Goal: Task Accomplishment & Management: Use online tool/utility

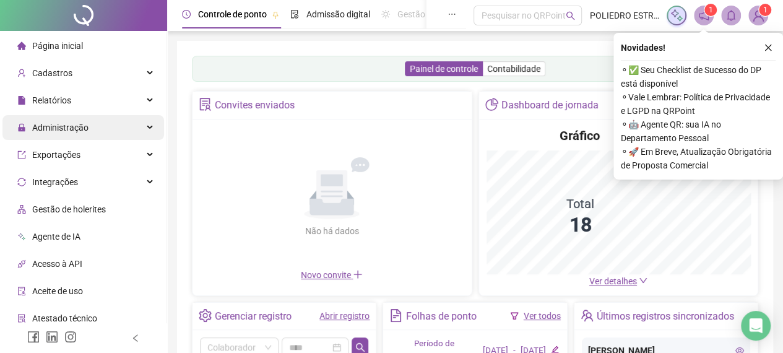
click at [100, 129] on div "Administração" at bounding box center [83, 127] width 162 height 25
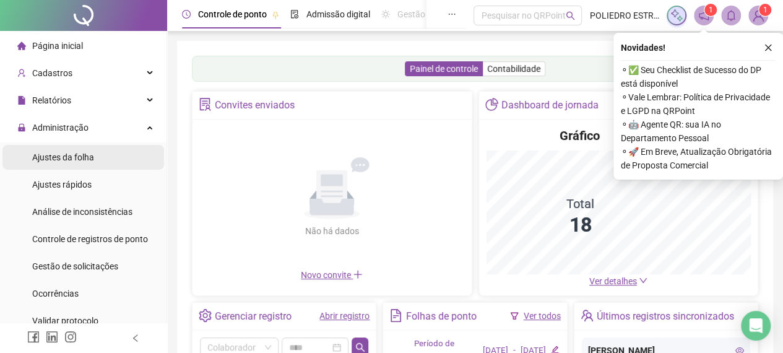
click at [98, 159] on li "Ajustes da folha" at bounding box center [83, 157] width 162 height 25
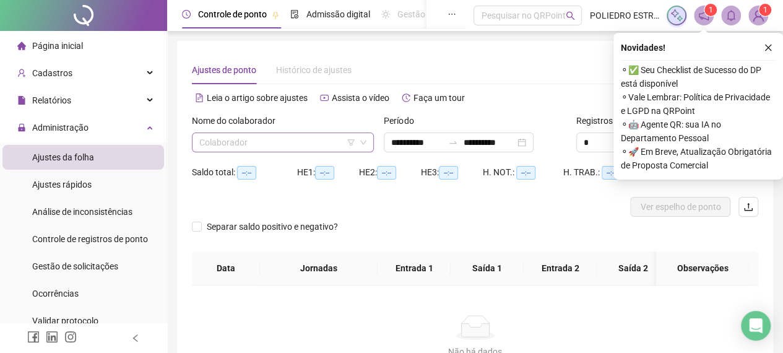
click at [321, 140] on input "search" at bounding box center [277, 142] width 156 height 19
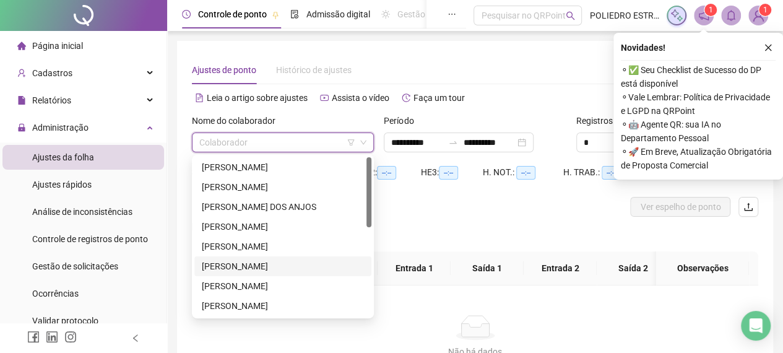
drag, startPoint x: 306, startPoint y: 267, endPoint x: 315, endPoint y: 261, distance: 10.8
click at [306, 264] on div "[PERSON_NAME]" at bounding box center [283, 266] width 162 height 14
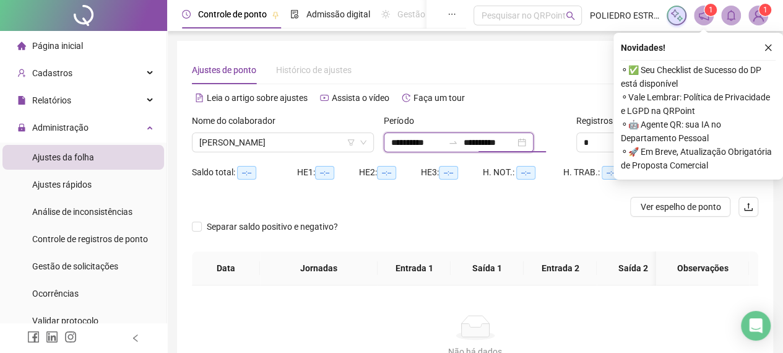
click at [515, 142] on input "**********" at bounding box center [489, 143] width 52 height 14
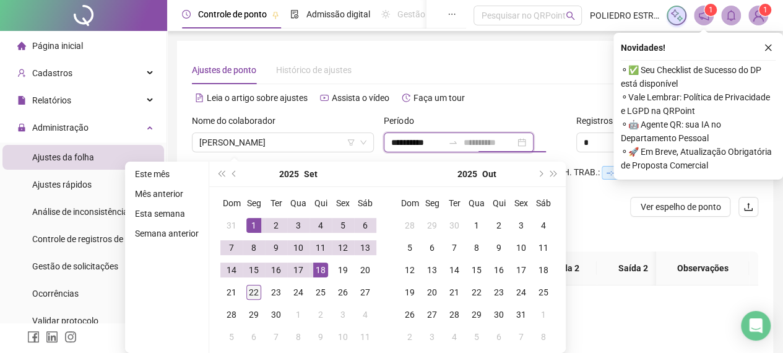
type input "**********"
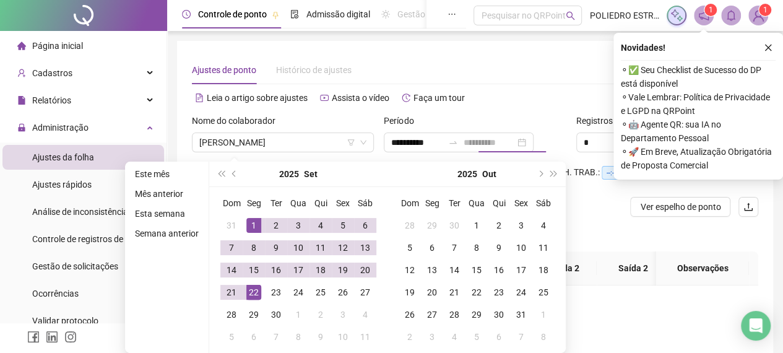
click at [251, 292] on div "22" at bounding box center [253, 292] width 15 height 15
type input "**********"
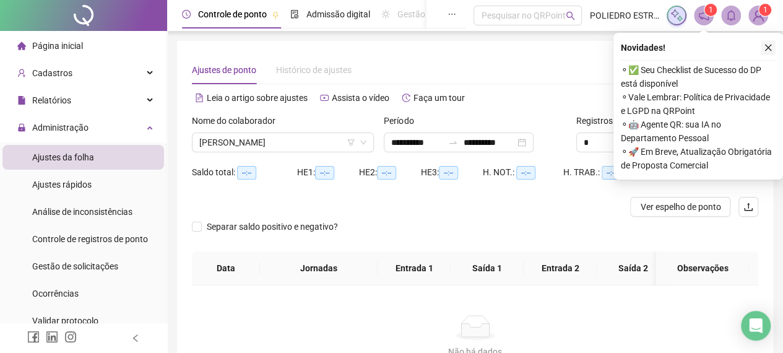
click at [768, 50] on icon "close" at bounding box center [768, 47] width 9 height 9
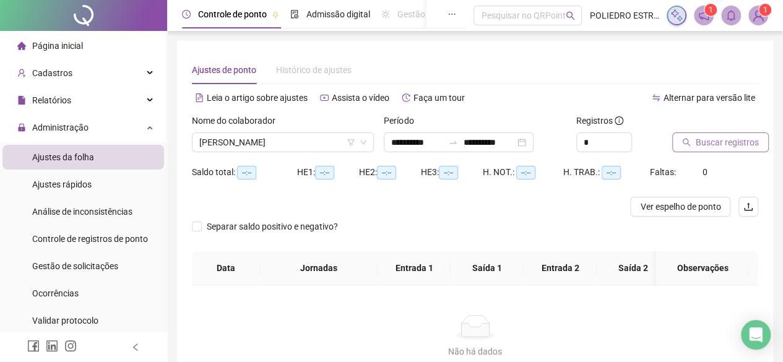
click at [729, 144] on span "Buscar registros" at bounding box center [727, 143] width 63 height 14
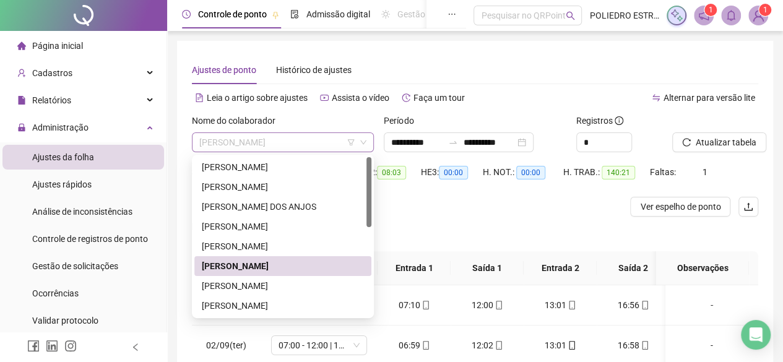
click at [341, 150] on span "[PERSON_NAME]" at bounding box center [282, 142] width 167 height 19
drag, startPoint x: 292, startPoint y: 171, endPoint x: 420, endPoint y: 168, distance: 128.2
click at [303, 168] on div "[PERSON_NAME]" at bounding box center [283, 167] width 162 height 14
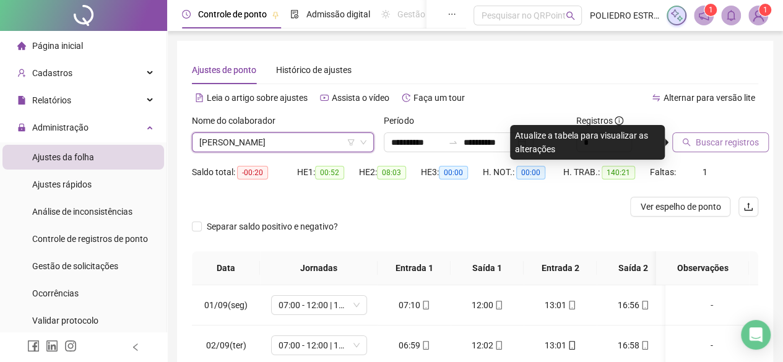
click at [742, 147] on span "Buscar registros" at bounding box center [727, 143] width 63 height 14
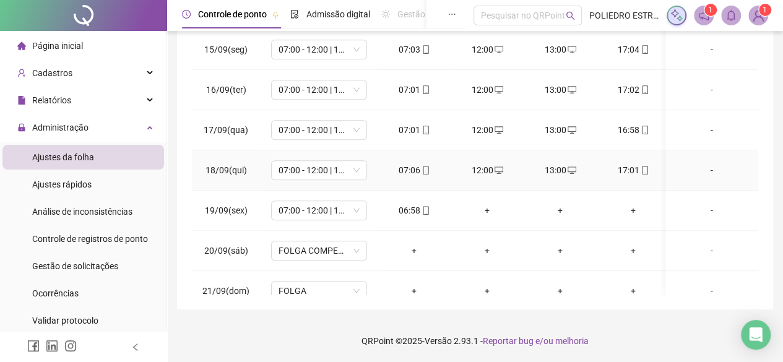
scroll to position [626, 0]
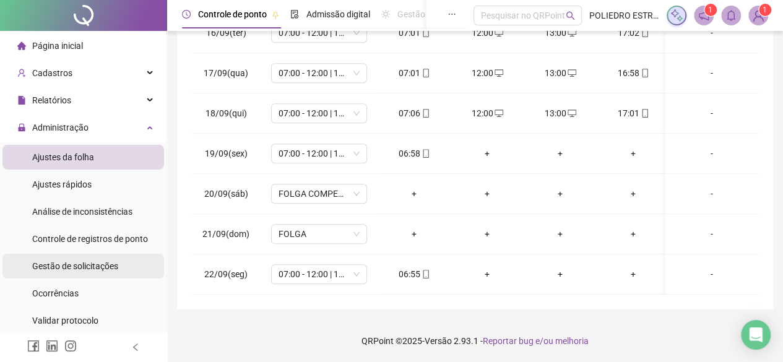
click at [99, 266] on span "Gestão de solicitações" at bounding box center [75, 266] width 86 height 10
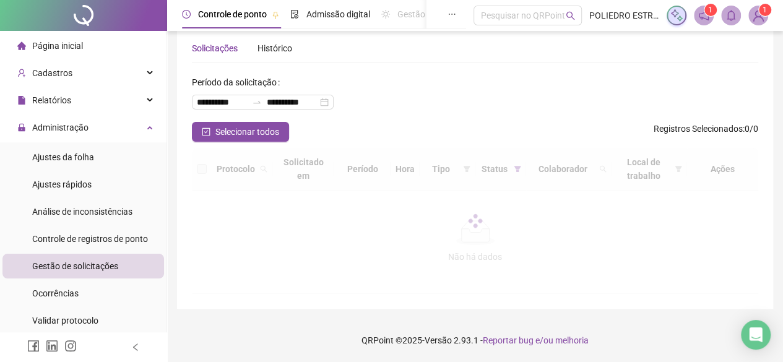
scroll to position [30, 0]
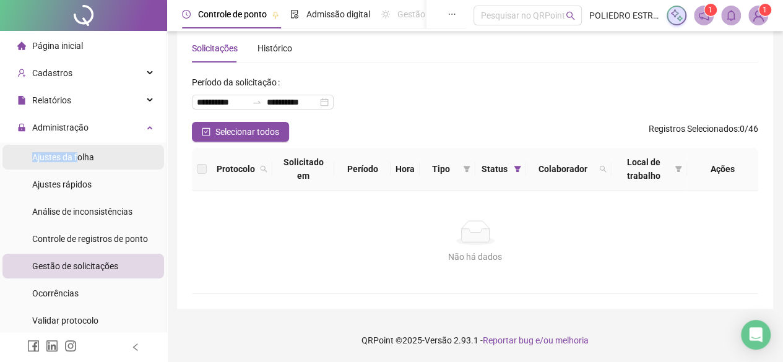
click at [77, 152] on span "Ajustes da folha" at bounding box center [63, 157] width 62 height 10
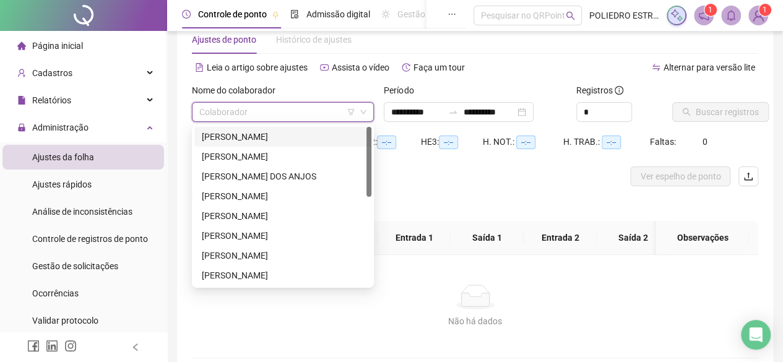
click at [329, 109] on input "search" at bounding box center [277, 112] width 156 height 19
drag, startPoint x: 284, startPoint y: 155, endPoint x: 574, endPoint y: 155, distance: 290.4
click at [295, 155] on div "[PERSON_NAME]" at bounding box center [283, 157] width 162 height 14
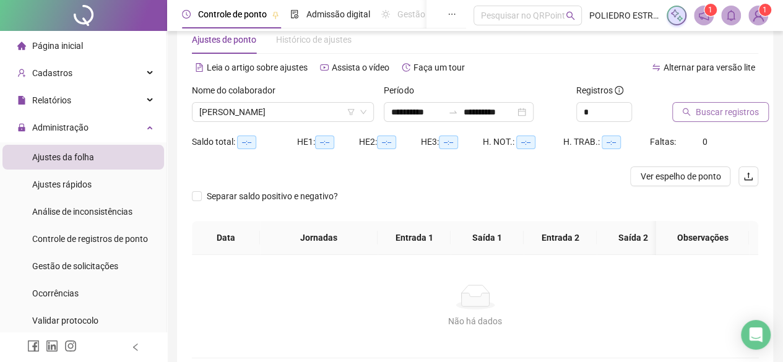
click at [730, 104] on button "Buscar registros" at bounding box center [720, 112] width 97 height 20
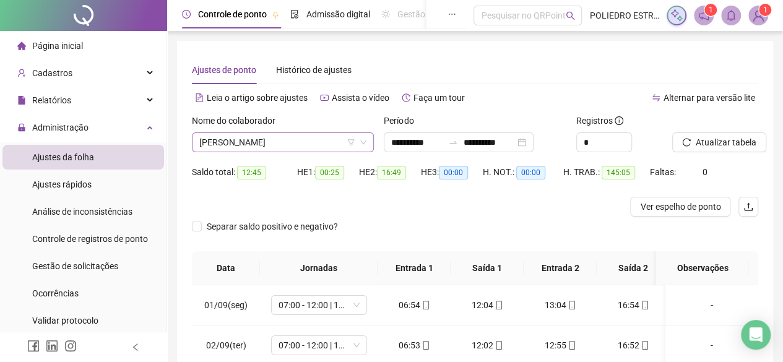
click at [320, 147] on span "[PERSON_NAME]" at bounding box center [282, 142] width 167 height 19
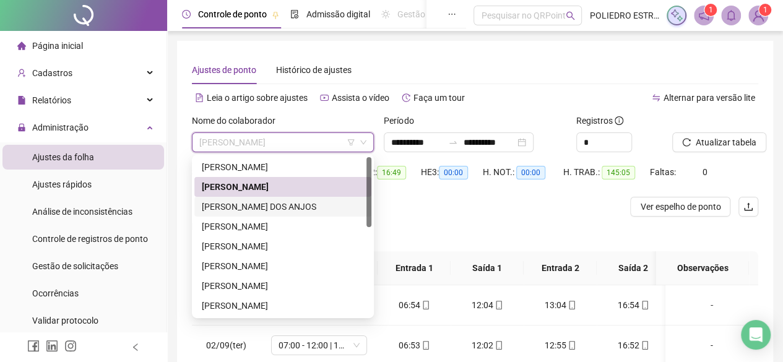
click at [281, 199] on div "[PERSON_NAME] DOS ANJOS" at bounding box center [282, 207] width 177 height 20
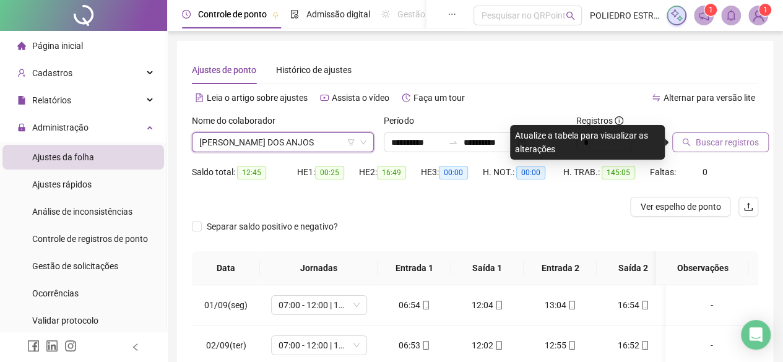
click at [732, 146] on span "Buscar registros" at bounding box center [727, 143] width 63 height 14
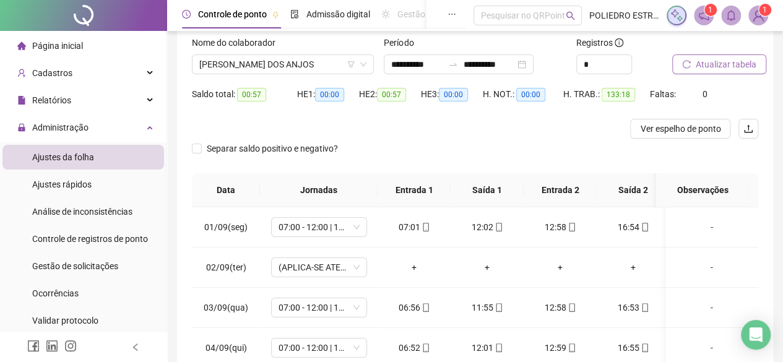
scroll to position [7, 0]
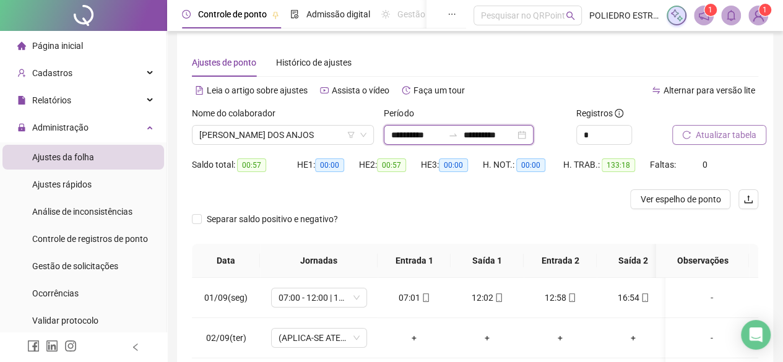
click at [515, 136] on input "**********" at bounding box center [489, 135] width 52 height 14
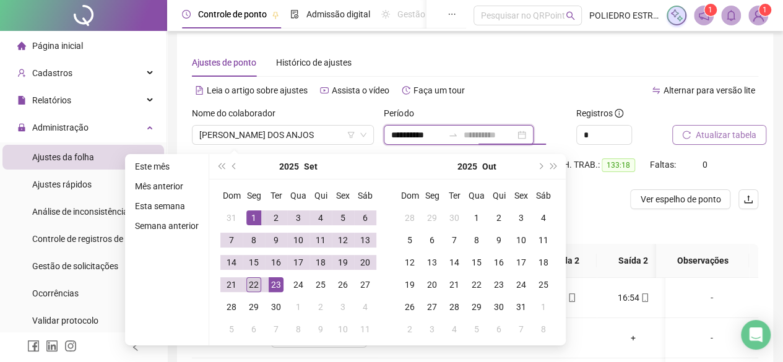
type input "**********"
click at [253, 279] on div "22" at bounding box center [253, 284] width 15 height 15
type input "**********"
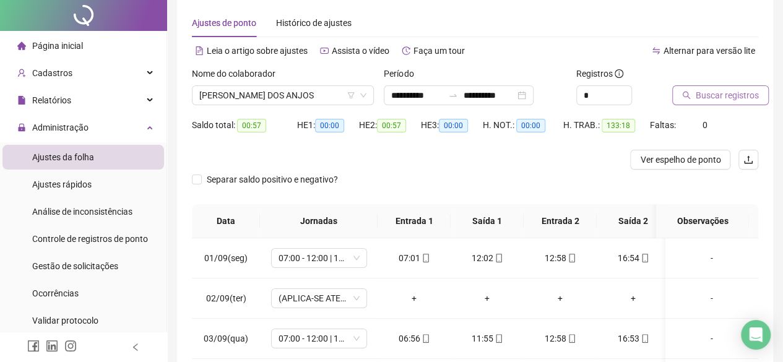
scroll to position [0, 0]
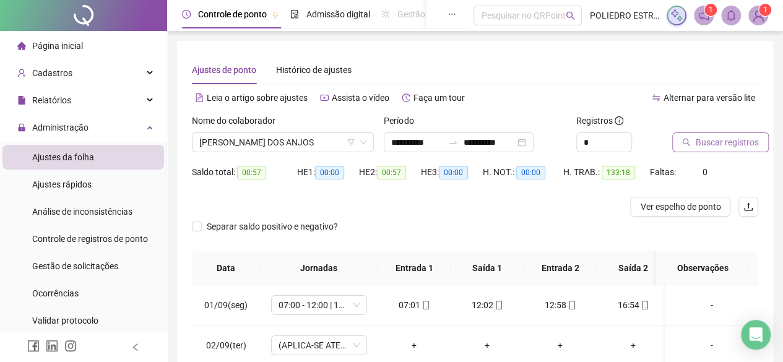
click at [725, 140] on span "Buscar registros" at bounding box center [727, 143] width 63 height 14
click at [323, 147] on span "[PERSON_NAME] DOS ANJOS" at bounding box center [282, 142] width 167 height 19
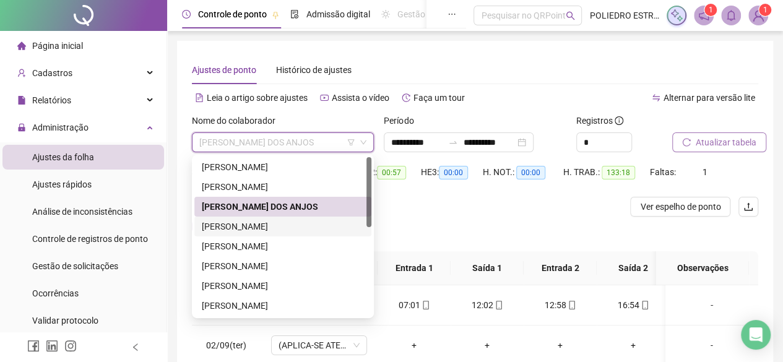
click at [310, 227] on div "[PERSON_NAME]" at bounding box center [283, 227] width 162 height 14
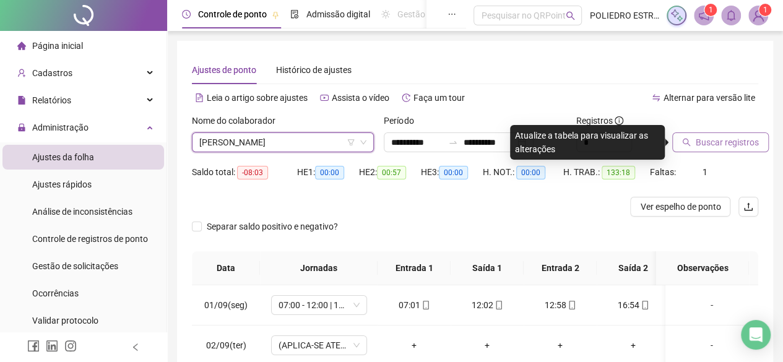
click at [734, 137] on span "Buscar registros" at bounding box center [727, 143] width 63 height 14
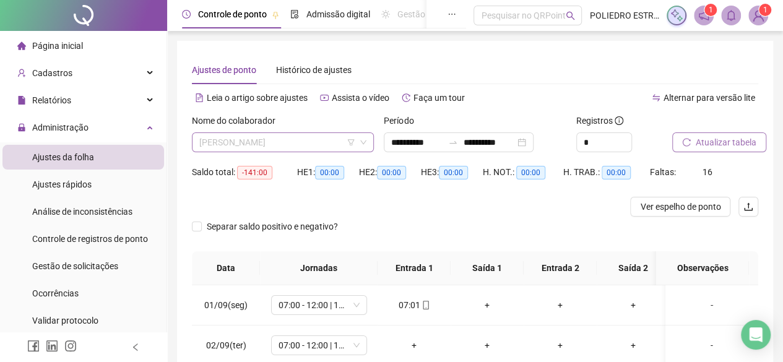
click at [333, 139] on span "[PERSON_NAME]" at bounding box center [282, 142] width 167 height 19
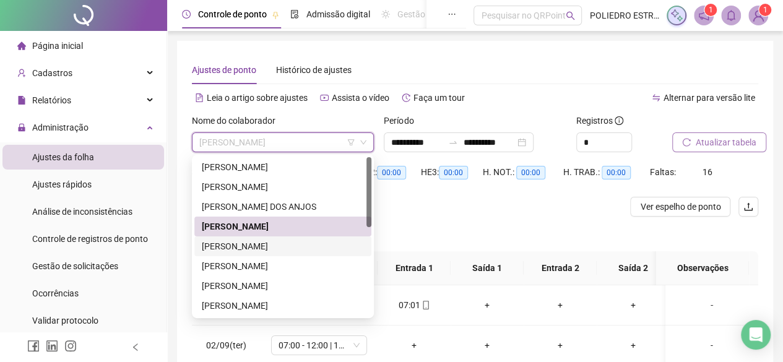
click at [322, 249] on div "[PERSON_NAME]" at bounding box center [283, 247] width 162 height 14
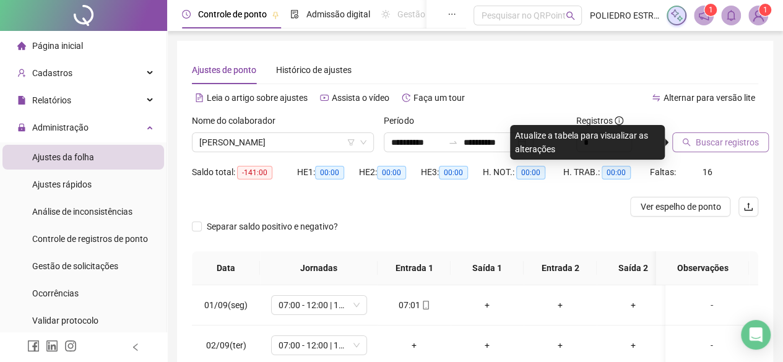
click at [718, 144] on span "Buscar registros" at bounding box center [727, 143] width 63 height 14
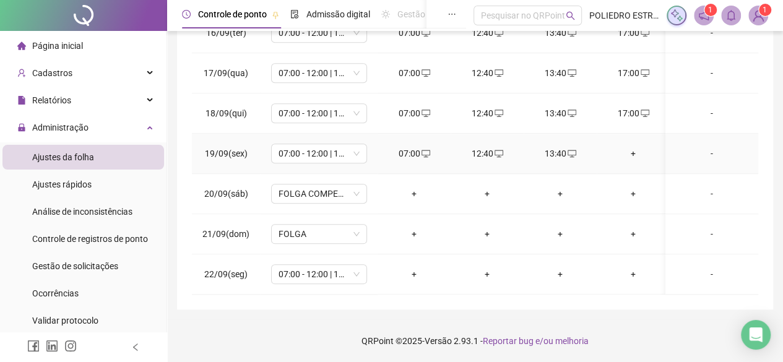
click at [629, 147] on div "+" at bounding box center [633, 154] width 53 height 14
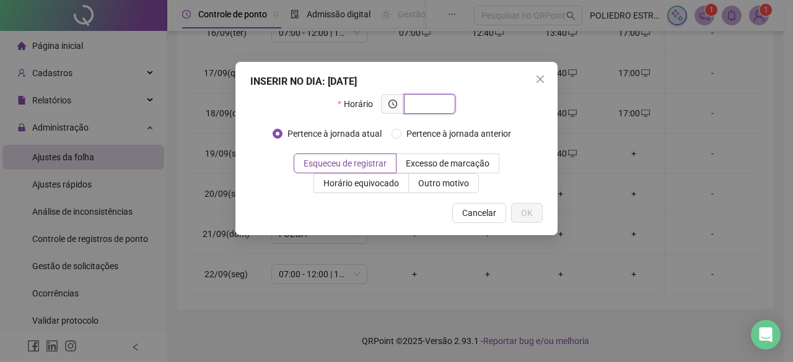
click at [441, 108] on input "text" at bounding box center [428, 104] width 34 height 14
type input "*****"
click at [526, 210] on span "OK" at bounding box center [527, 213] width 12 height 14
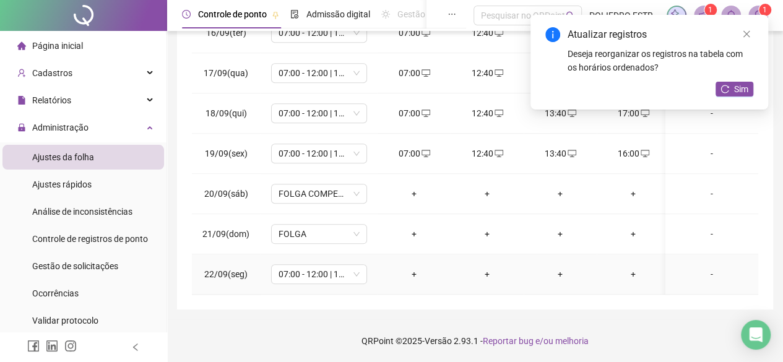
click at [414, 268] on div "+" at bounding box center [414, 275] width 53 height 14
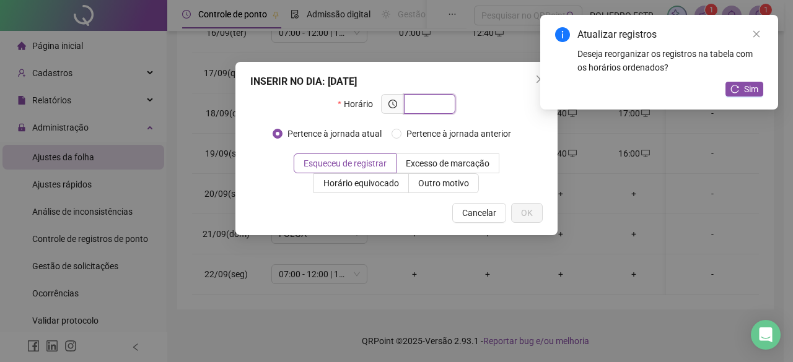
drag, startPoint x: 430, startPoint y: 100, endPoint x: 428, endPoint y: 106, distance: 6.5
click at [431, 102] on input "text" at bounding box center [428, 104] width 34 height 14
type input "*****"
click at [531, 215] on span "OK" at bounding box center [527, 213] width 12 height 14
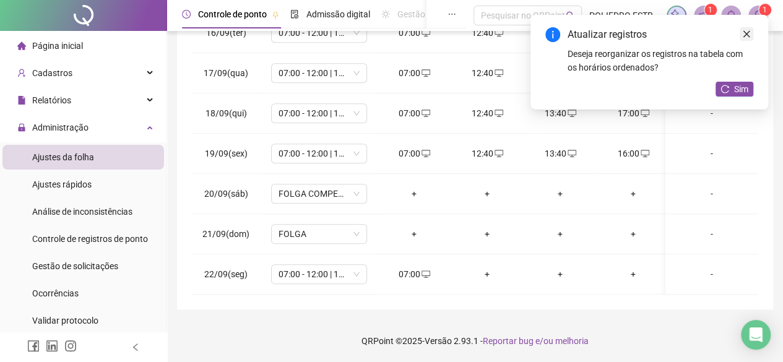
click at [750, 34] on icon "close" at bounding box center [746, 34] width 9 height 9
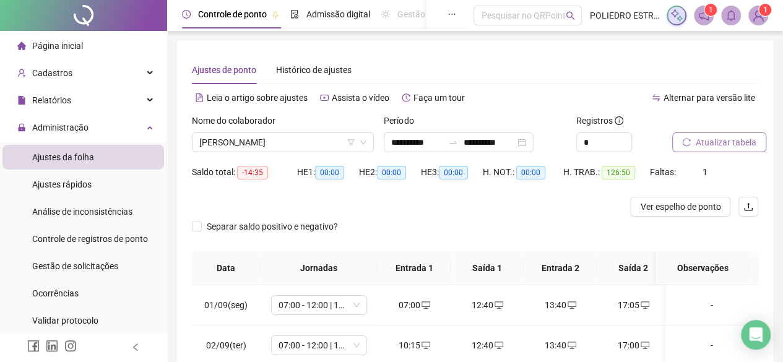
click at [725, 142] on span "Atualizar tabela" at bounding box center [726, 143] width 61 height 14
click at [341, 143] on span "[PERSON_NAME]" at bounding box center [282, 142] width 167 height 19
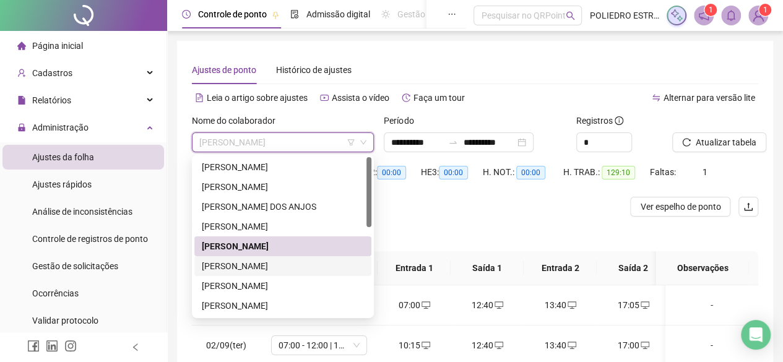
drag, startPoint x: 307, startPoint y: 266, endPoint x: 365, endPoint y: 266, distance: 58.8
click at [311, 264] on div "[PERSON_NAME]" at bounding box center [283, 266] width 162 height 14
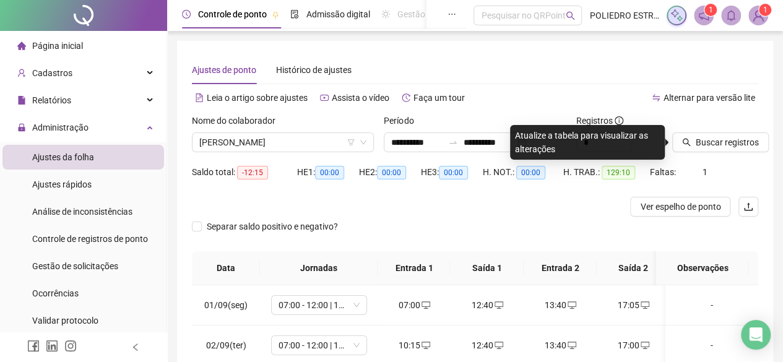
click at [723, 153] on div "Buscar registros" at bounding box center [716, 138] width 96 height 48
click at [721, 144] on span "Buscar registros" at bounding box center [727, 143] width 63 height 14
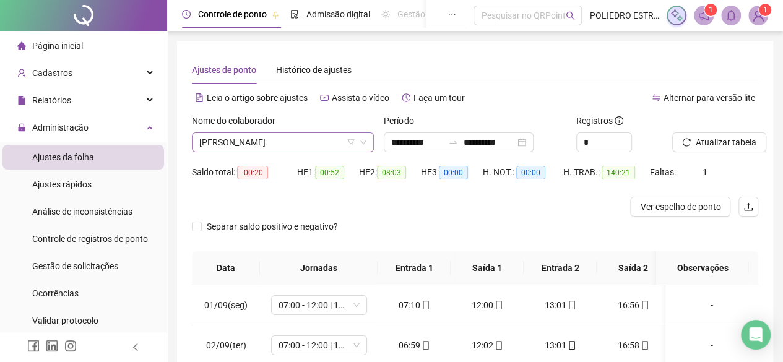
click at [342, 140] on span "[PERSON_NAME]" at bounding box center [282, 142] width 167 height 19
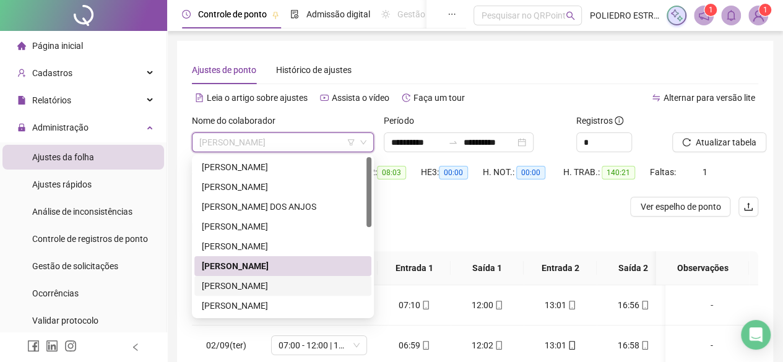
drag, startPoint x: 315, startPoint y: 285, endPoint x: 362, endPoint y: 276, distance: 48.0
click at [319, 282] on div "[PERSON_NAME]" at bounding box center [283, 286] width 162 height 14
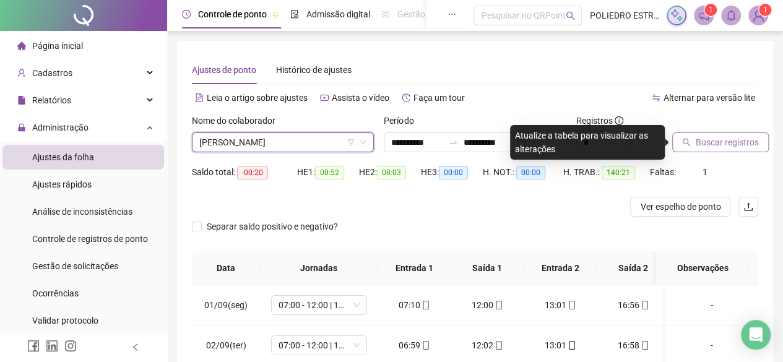
click at [718, 143] on span "Buscar registros" at bounding box center [727, 143] width 63 height 14
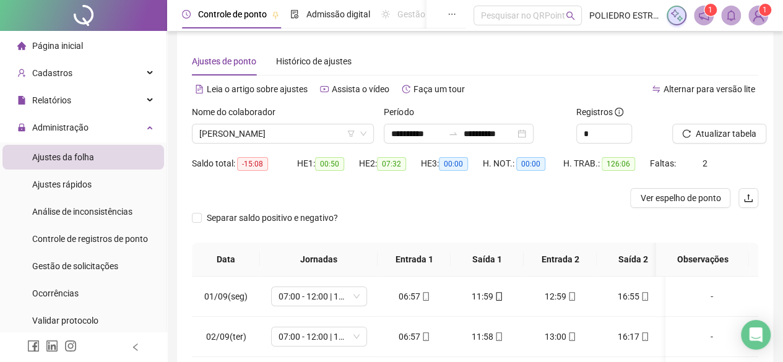
scroll to position [7, 0]
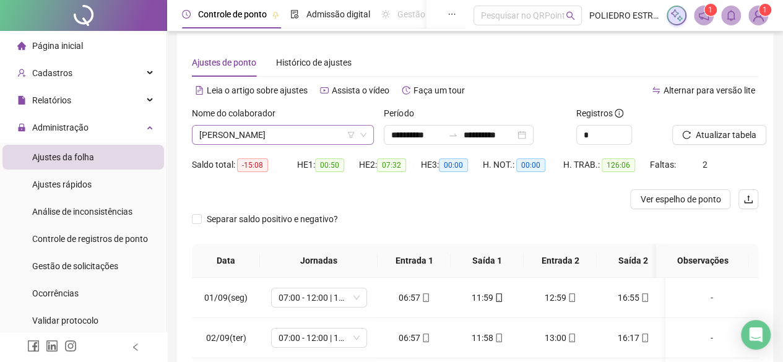
click at [336, 134] on span "[PERSON_NAME]" at bounding box center [282, 135] width 167 height 19
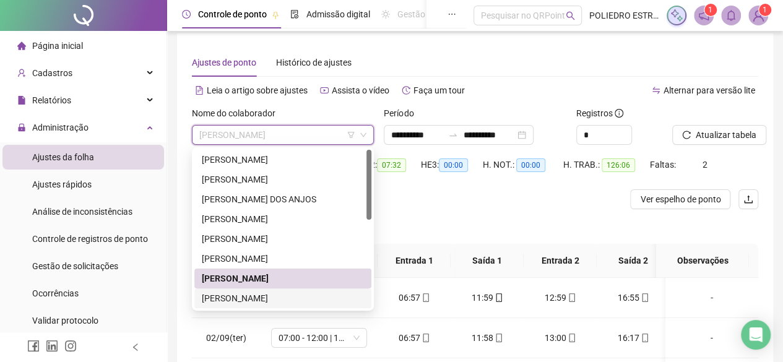
drag, startPoint x: 300, startPoint y: 298, endPoint x: 318, endPoint y: 301, distance: 18.8
click at [300, 298] on div "[PERSON_NAME]" at bounding box center [283, 299] width 162 height 14
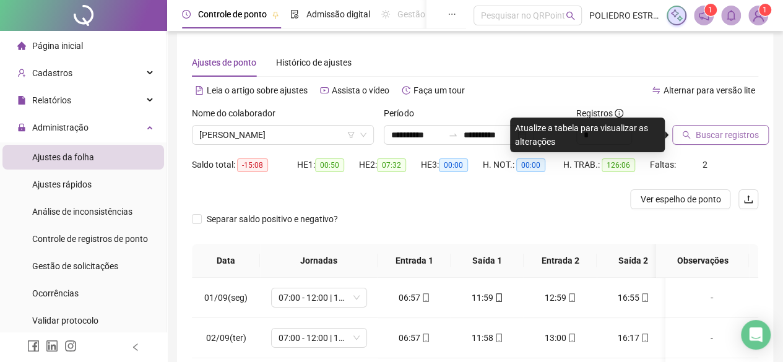
click at [715, 134] on span "Buscar registros" at bounding box center [727, 135] width 63 height 14
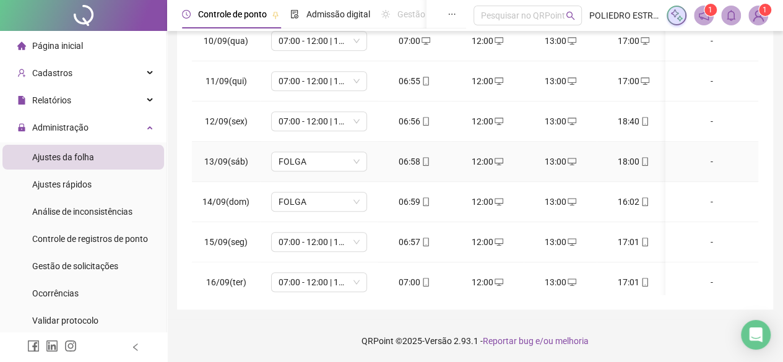
scroll to position [626, 0]
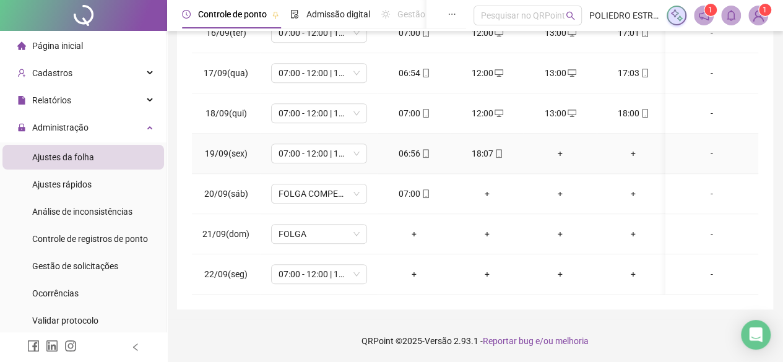
click at [555, 147] on div "+" at bounding box center [560, 154] width 53 height 14
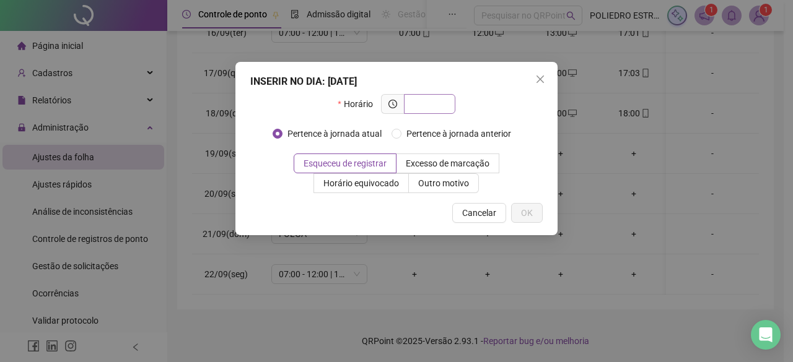
click at [435, 111] on span at bounding box center [429, 104] width 51 height 20
type input "*****"
click at [524, 220] on button "OK" at bounding box center [527, 213] width 32 height 20
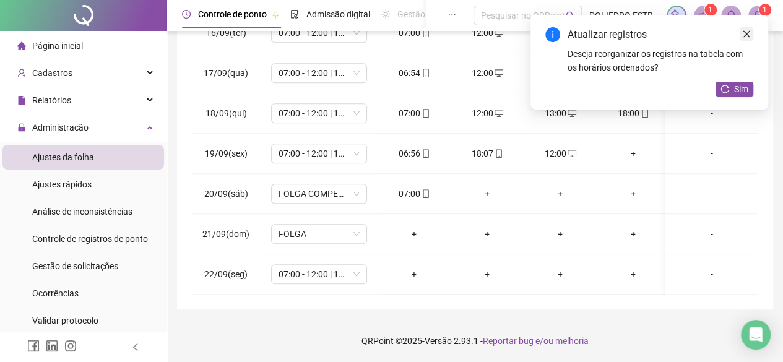
click at [744, 31] on icon "close" at bounding box center [746, 34] width 9 height 9
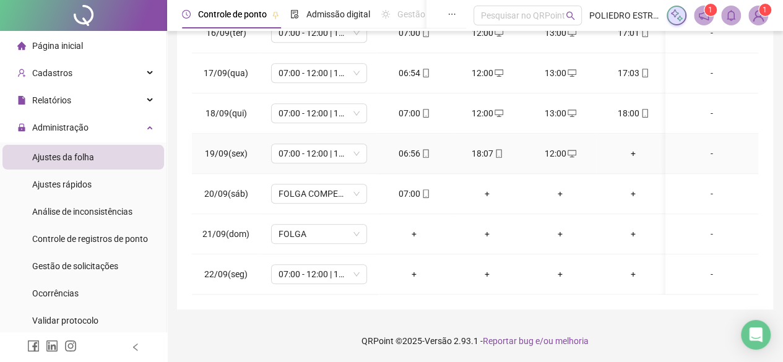
click at [632, 147] on div "+" at bounding box center [633, 154] width 53 height 14
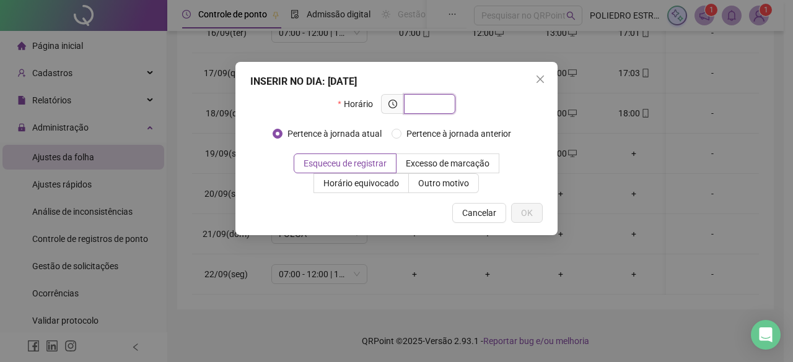
click at [445, 103] on input "text" at bounding box center [428, 104] width 34 height 14
type input "*****"
click at [527, 211] on span "OK" at bounding box center [527, 213] width 12 height 14
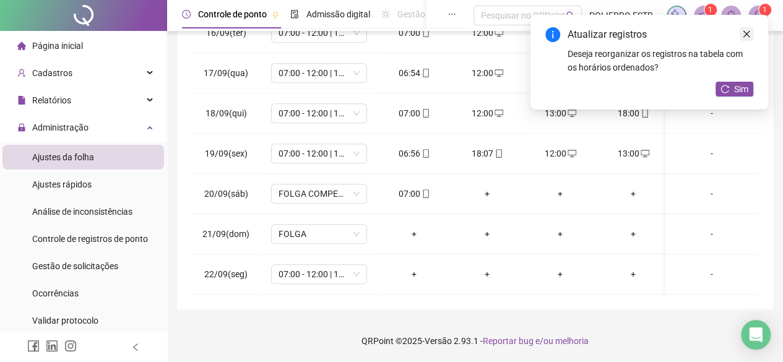
click at [748, 35] on icon "close" at bounding box center [746, 34] width 9 height 9
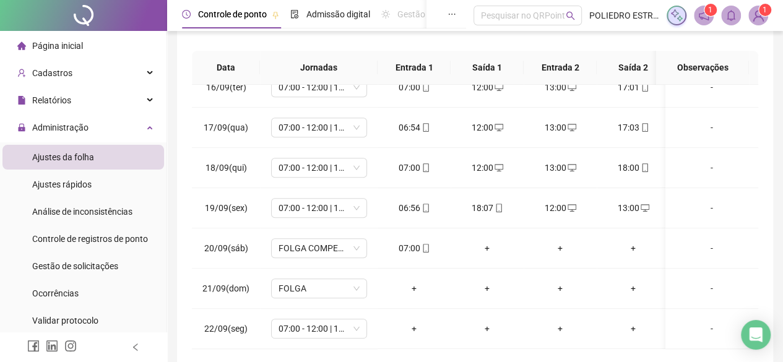
scroll to position [0, 0]
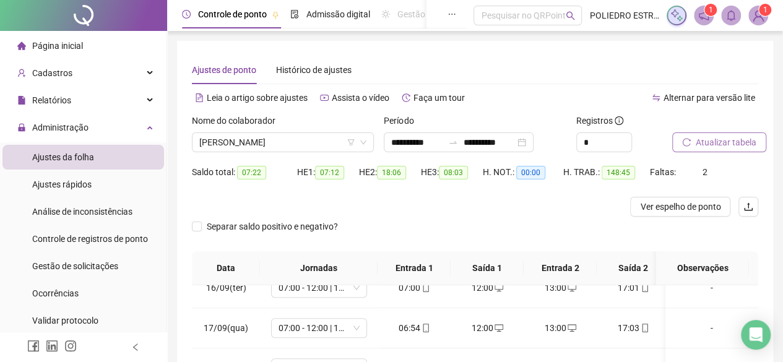
click at [734, 140] on span "Atualizar tabela" at bounding box center [726, 143] width 61 height 14
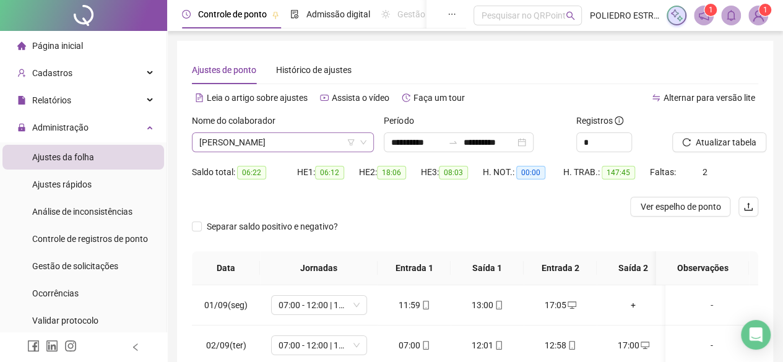
click at [334, 138] on span "[PERSON_NAME]" at bounding box center [282, 142] width 167 height 19
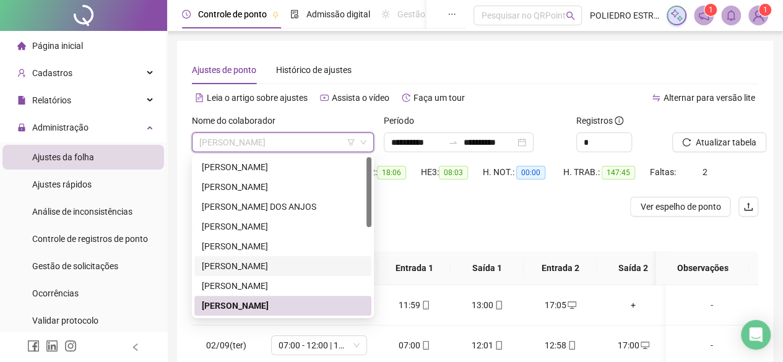
scroll to position [62, 0]
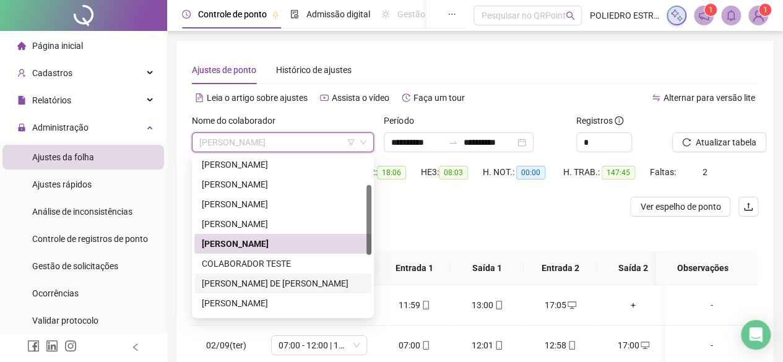
drag, startPoint x: 280, startPoint y: 282, endPoint x: 358, endPoint y: 277, distance: 78.2
click at [280, 281] on div "[PERSON_NAME] DE [PERSON_NAME]" at bounding box center [283, 284] width 162 height 14
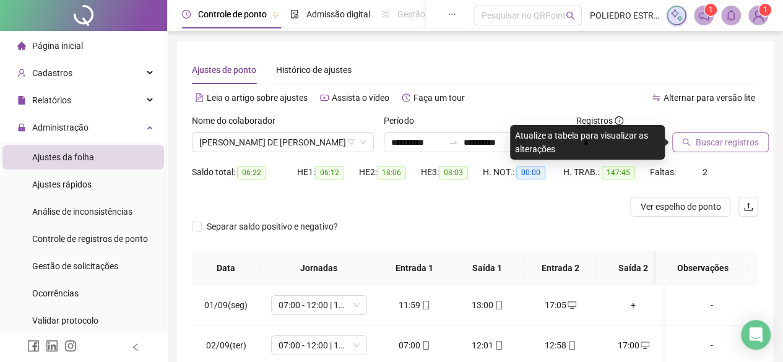
click at [723, 147] on span "Buscar registros" at bounding box center [727, 143] width 63 height 14
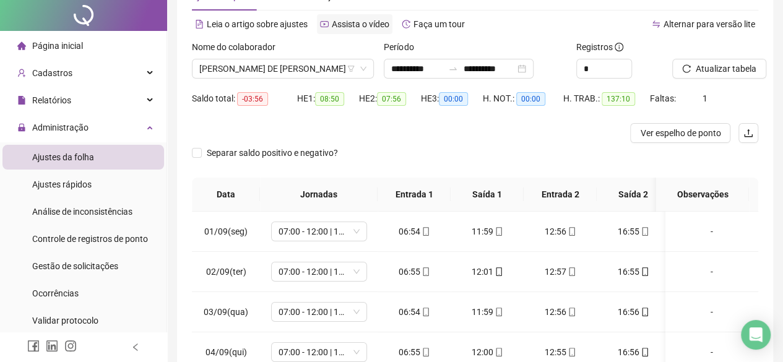
scroll to position [0, 0]
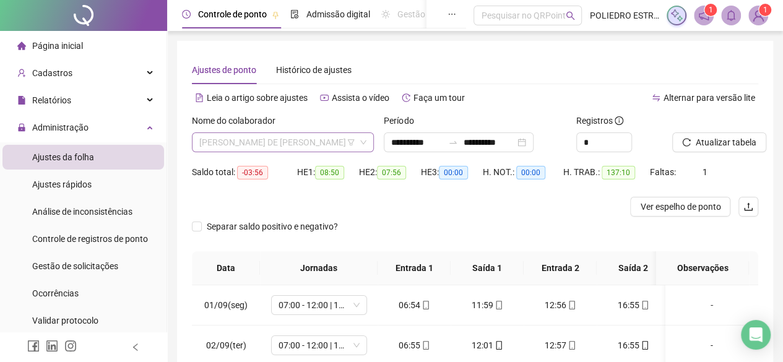
click at [331, 142] on span "[PERSON_NAME] DE [PERSON_NAME]" at bounding box center [282, 142] width 167 height 19
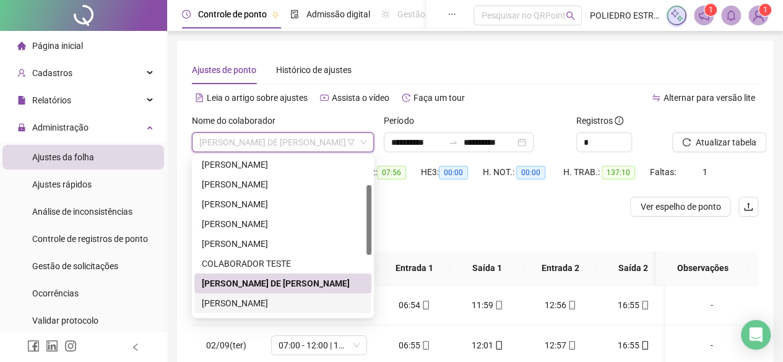
drag, startPoint x: 296, startPoint y: 304, endPoint x: 311, endPoint y: 302, distance: 15.7
click at [296, 303] on div "[PERSON_NAME]" at bounding box center [283, 304] width 162 height 14
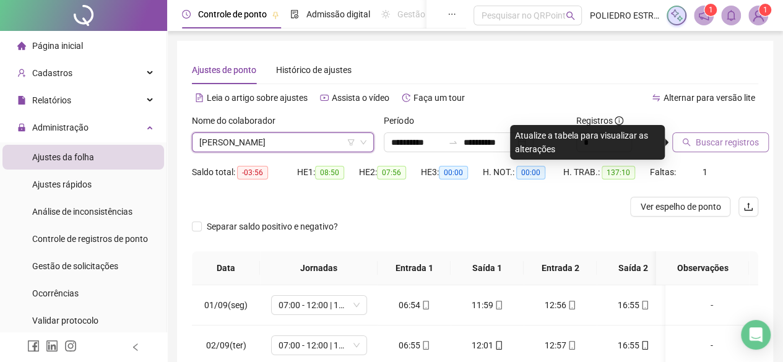
click at [728, 144] on span "Buscar registros" at bounding box center [727, 143] width 63 height 14
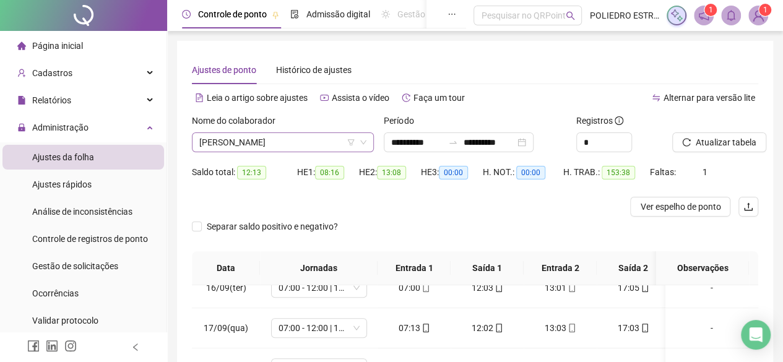
click at [320, 144] on span "[PERSON_NAME]" at bounding box center [282, 142] width 167 height 19
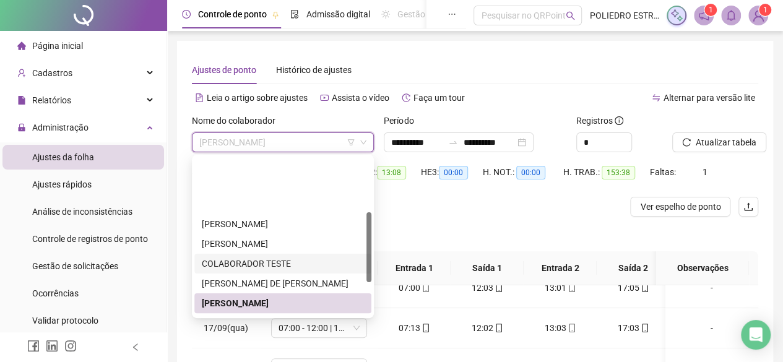
scroll to position [124, 0]
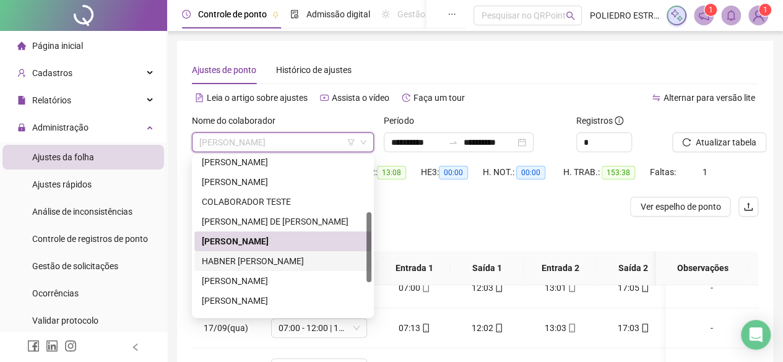
drag, startPoint x: 297, startPoint y: 260, endPoint x: 337, endPoint y: 263, distance: 39.8
click at [300, 261] on div "HABNER [PERSON_NAME]" at bounding box center [283, 262] width 162 height 14
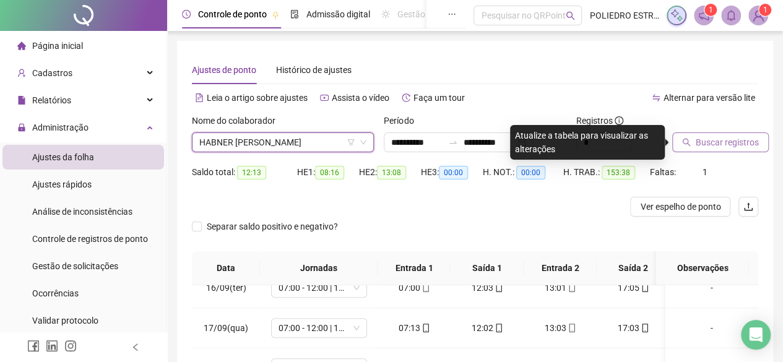
click at [720, 138] on span "Buscar registros" at bounding box center [727, 143] width 63 height 14
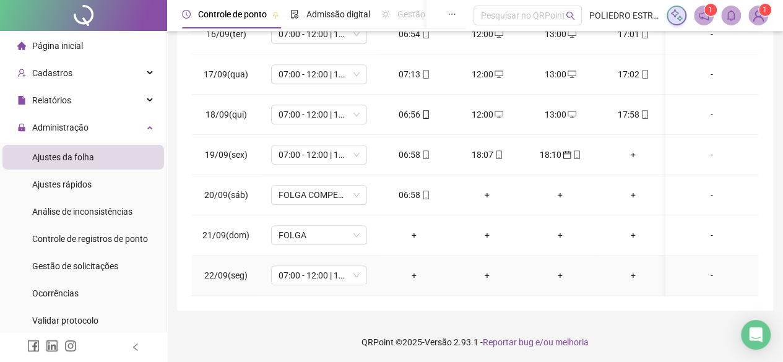
scroll to position [255, 0]
click at [497, 149] on icon "mobile" at bounding box center [499, 153] width 9 height 9
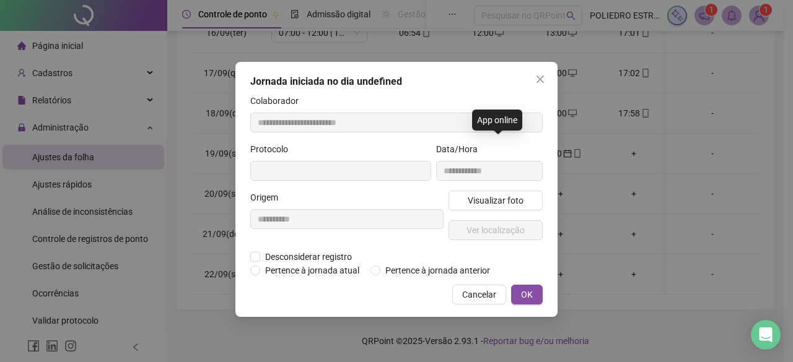
type input "**********"
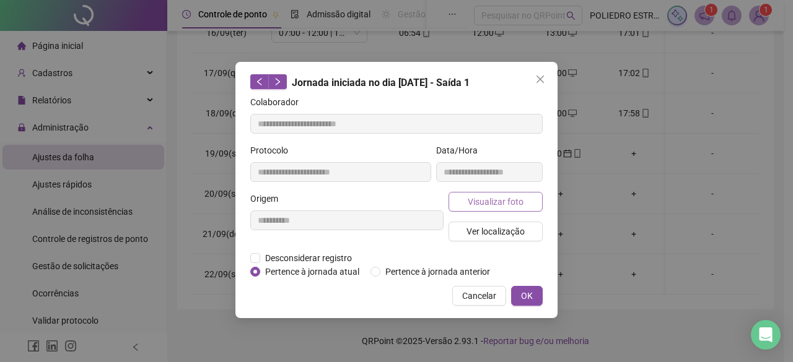
click at [497, 196] on span "Visualizar foto" at bounding box center [496, 202] width 56 height 14
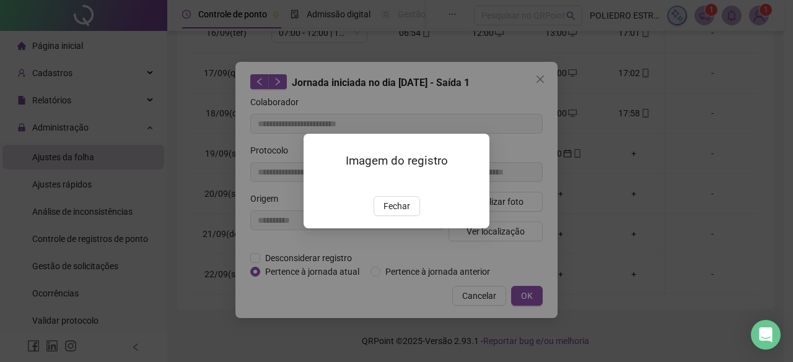
click at [400, 213] on span "Fechar" at bounding box center [396, 206] width 27 height 14
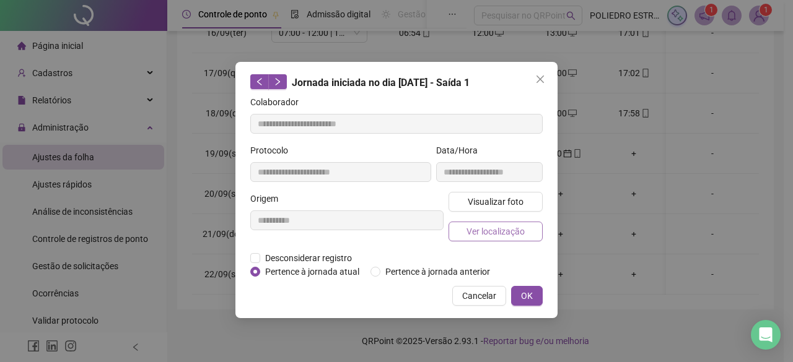
click at [491, 225] on span "Ver localização" at bounding box center [495, 232] width 58 height 14
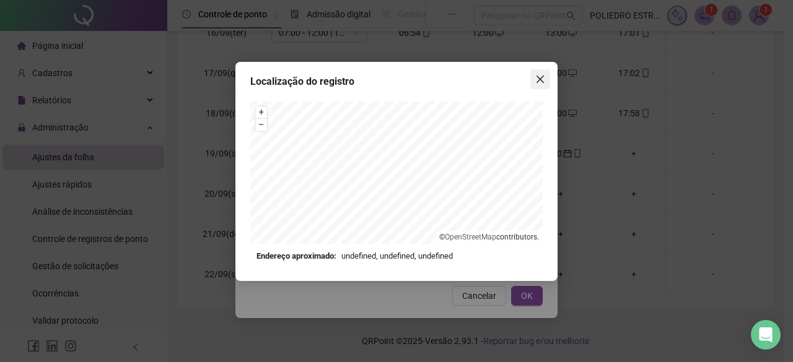
click at [536, 82] on icon "close" at bounding box center [540, 79] width 10 height 10
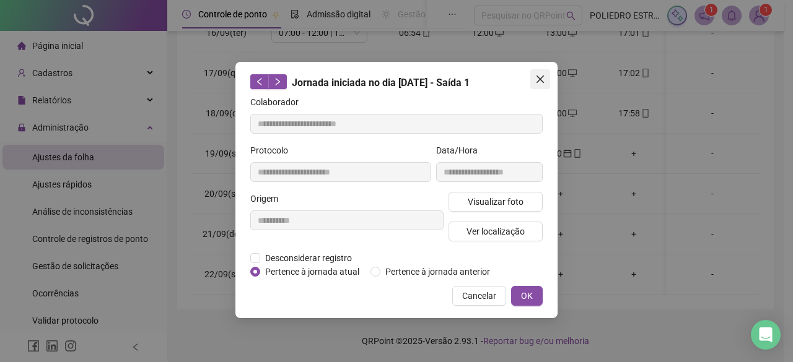
drag, startPoint x: 540, startPoint y: 72, endPoint x: 544, endPoint y: 88, distance: 16.5
click at [539, 72] on button "Close" at bounding box center [540, 79] width 20 height 20
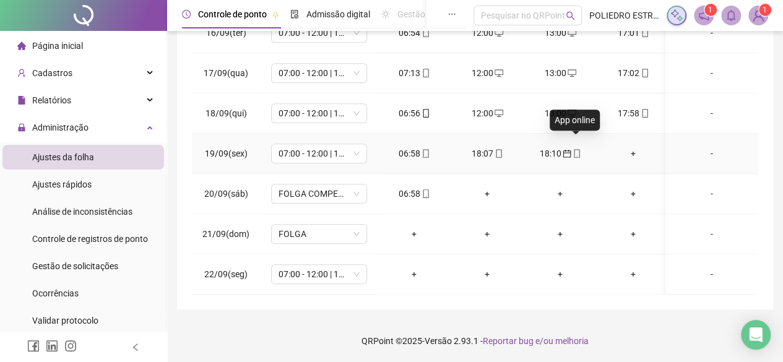
click at [573, 149] on icon "mobile" at bounding box center [577, 153] width 9 height 9
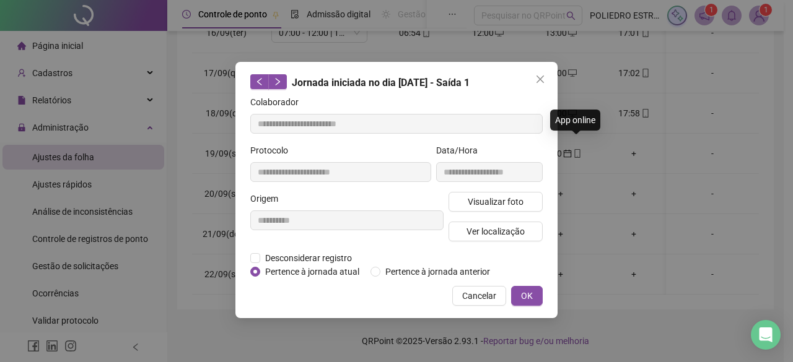
type input "**********"
click at [507, 228] on span "Ver localização" at bounding box center [495, 232] width 58 height 14
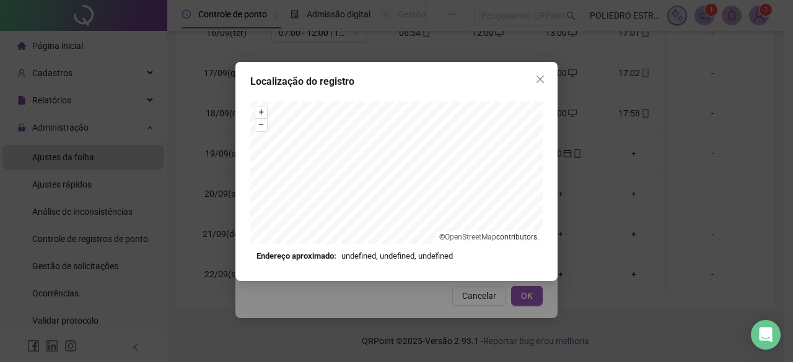
click at [536, 81] on icon "close" at bounding box center [540, 79] width 10 height 10
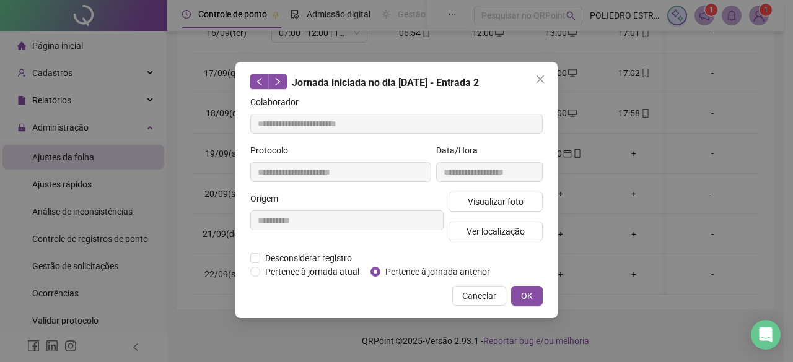
drag, startPoint x: 540, startPoint y: 74, endPoint x: 552, endPoint y: 108, distance: 36.2
click at [541, 74] on icon "close" at bounding box center [540, 79] width 10 height 10
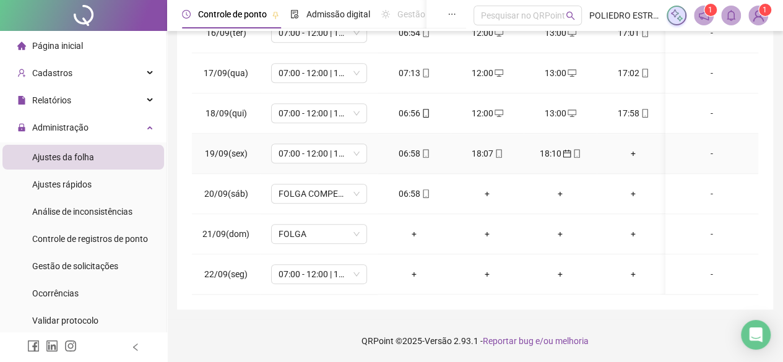
click at [578, 147] on div "18:10" at bounding box center [560, 154] width 53 height 14
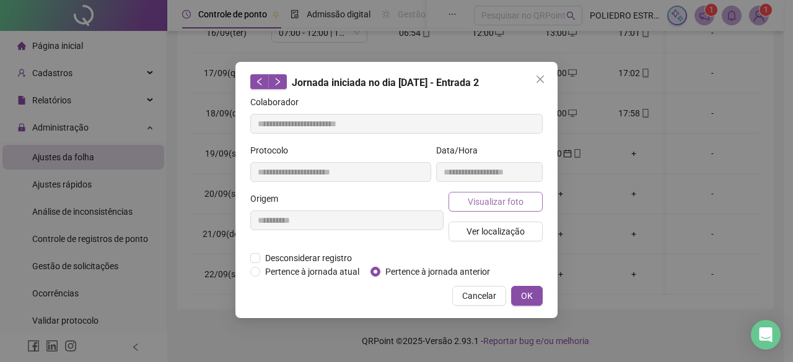
click at [502, 206] on span "Visualizar foto" at bounding box center [496, 202] width 56 height 14
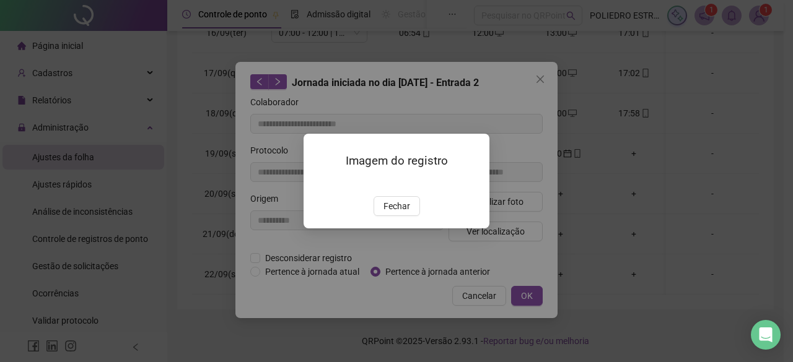
click at [389, 213] on span "Fechar" at bounding box center [396, 206] width 27 height 14
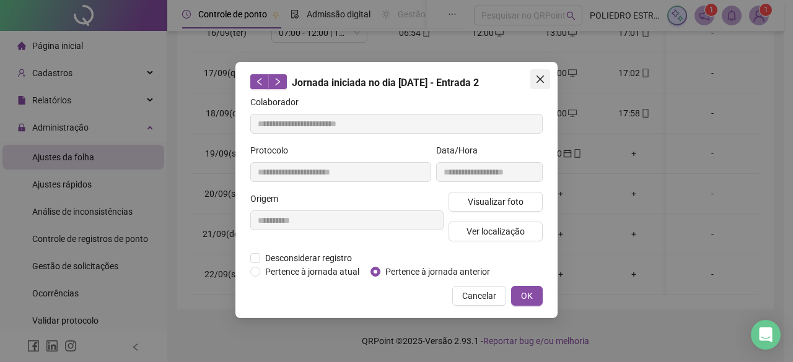
click at [542, 71] on button "Close" at bounding box center [540, 79] width 20 height 20
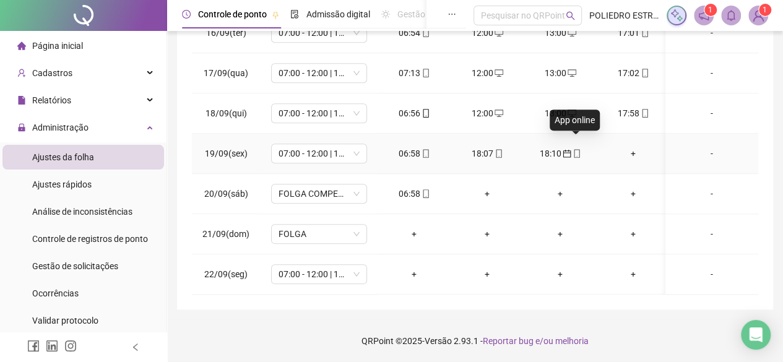
click at [580, 149] on icon "mobile" at bounding box center [577, 153] width 9 height 9
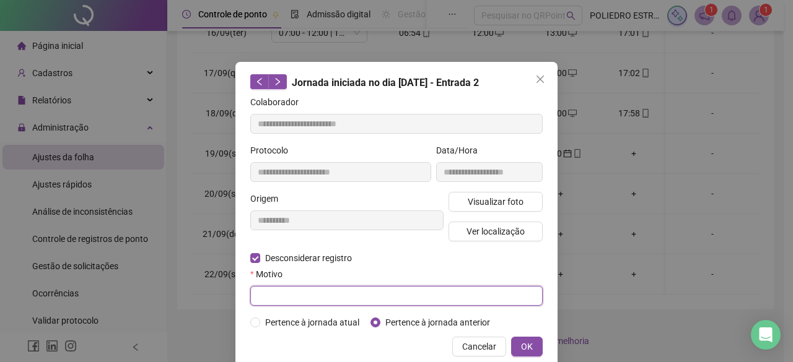
click at [406, 294] on input "text" at bounding box center [396, 296] width 292 height 20
type input "****"
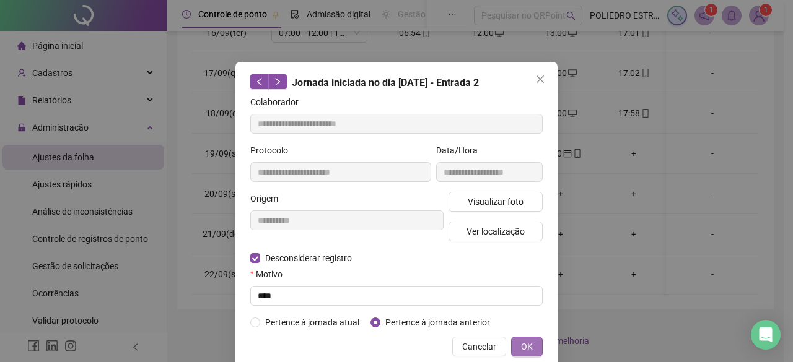
drag, startPoint x: 525, startPoint y: 349, endPoint x: 554, endPoint y: 342, distance: 29.3
click at [525, 348] on span "OK" at bounding box center [527, 347] width 12 height 14
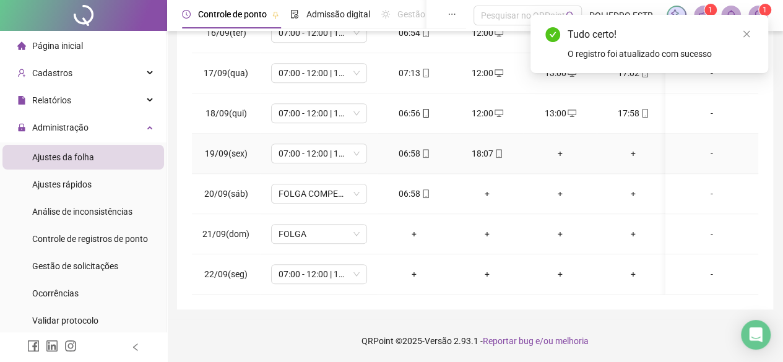
click at [560, 147] on div "+" at bounding box center [560, 154] width 53 height 14
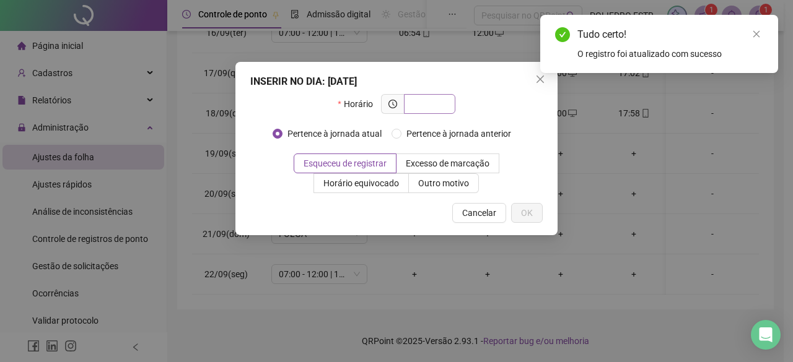
click at [437, 102] on input "text" at bounding box center [428, 104] width 34 height 14
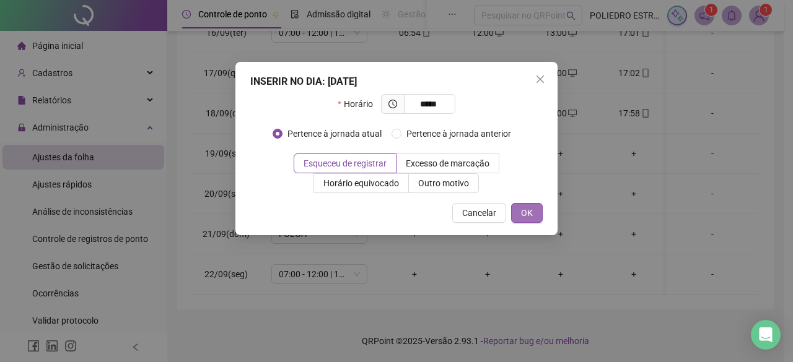
type input "*****"
click at [530, 214] on span "OK" at bounding box center [527, 213] width 12 height 14
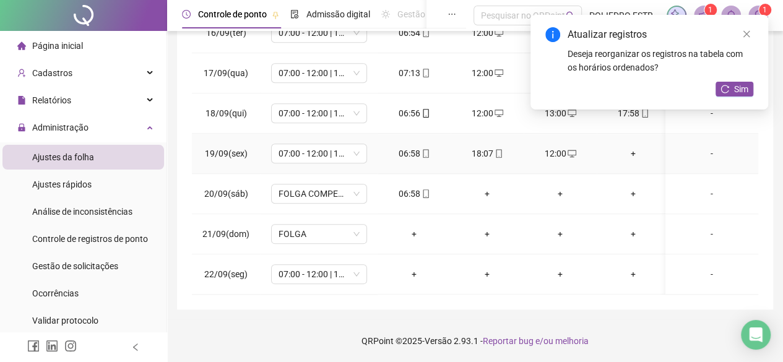
click at [634, 147] on div "+" at bounding box center [633, 154] width 53 height 14
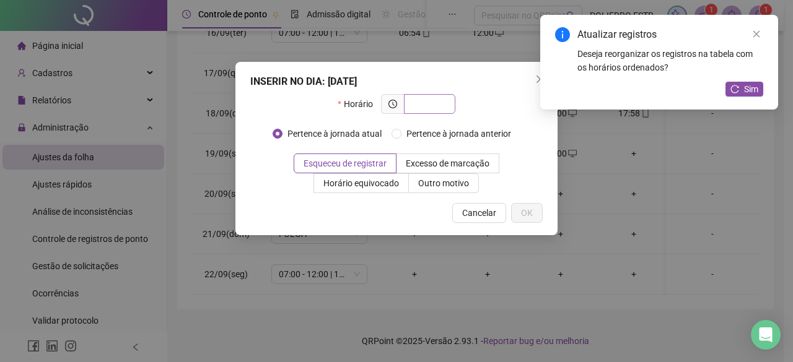
click at [441, 104] on input "text" at bounding box center [428, 104] width 34 height 14
type input "*****"
click at [529, 214] on span "OK" at bounding box center [527, 213] width 12 height 14
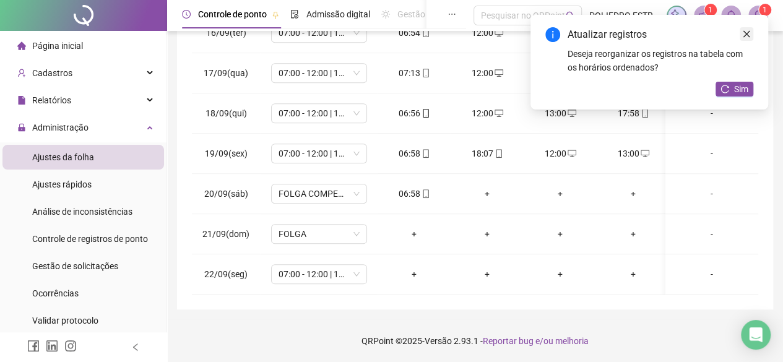
click at [749, 30] on icon "close" at bounding box center [746, 34] width 9 height 9
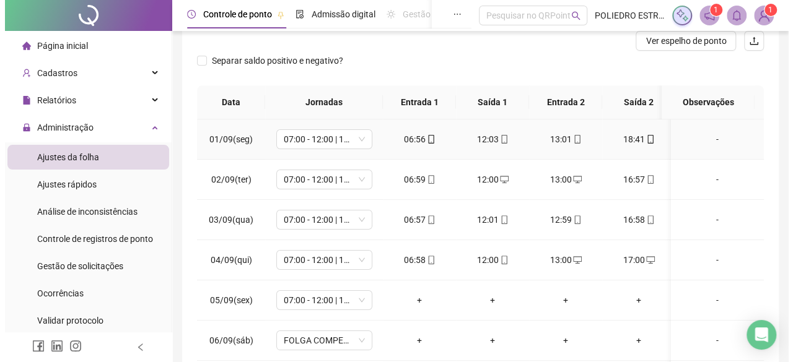
scroll to position [0, 0]
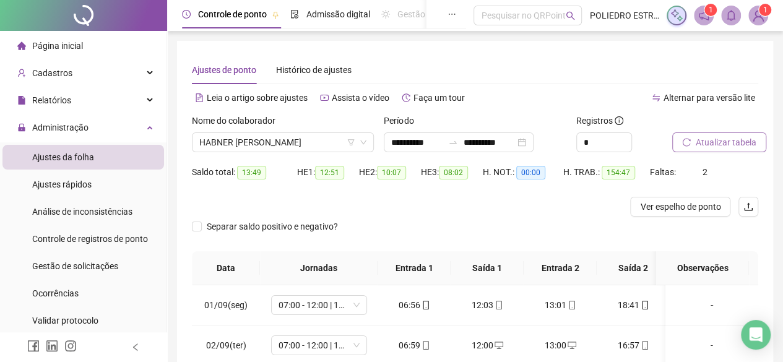
click at [731, 141] on span "Atualizar tabela" at bounding box center [726, 143] width 61 height 14
click at [341, 142] on span "HABNER [PERSON_NAME]" at bounding box center [282, 142] width 167 height 19
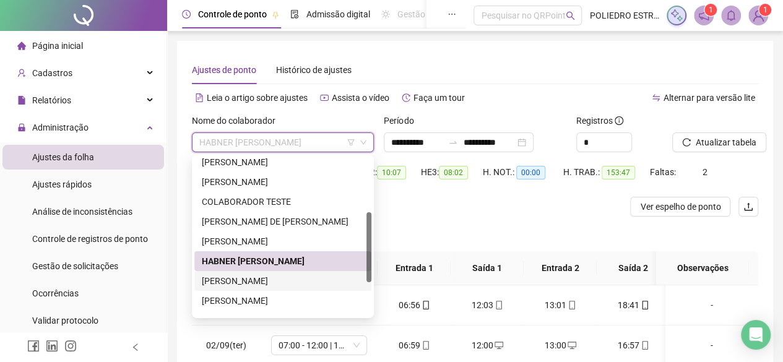
drag, startPoint x: 260, startPoint y: 278, endPoint x: 375, endPoint y: 283, distance: 115.3
click at [268, 277] on div "[PERSON_NAME]" at bounding box center [283, 281] width 162 height 14
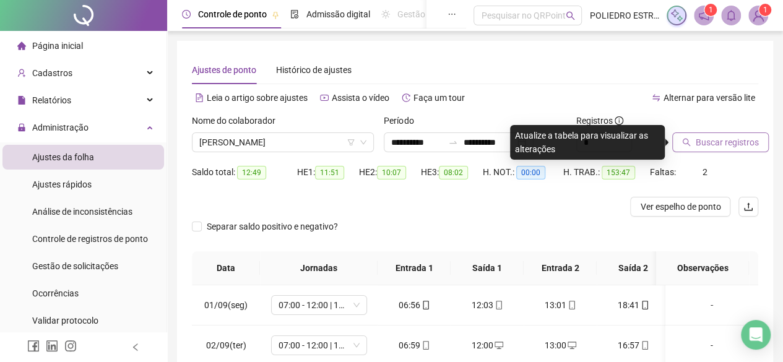
click at [723, 141] on span "Buscar registros" at bounding box center [727, 143] width 63 height 14
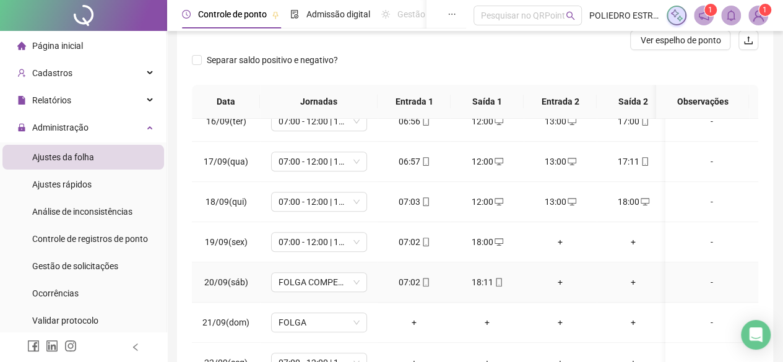
scroll to position [248, 0]
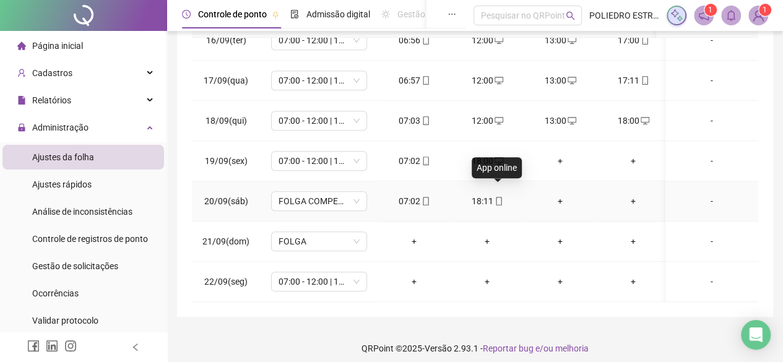
click at [500, 197] on icon "mobile" at bounding box center [499, 201] width 6 height 9
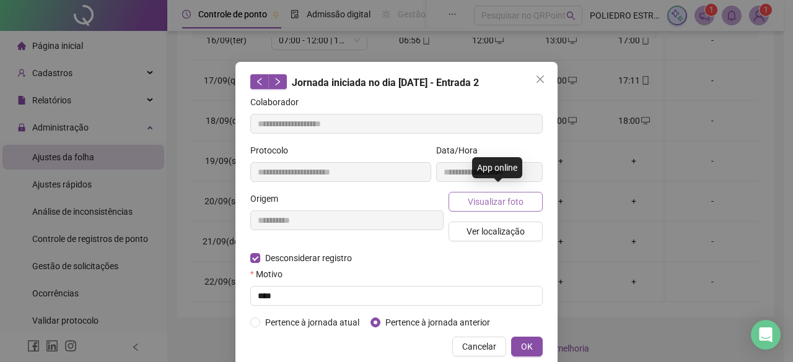
type input "**********"
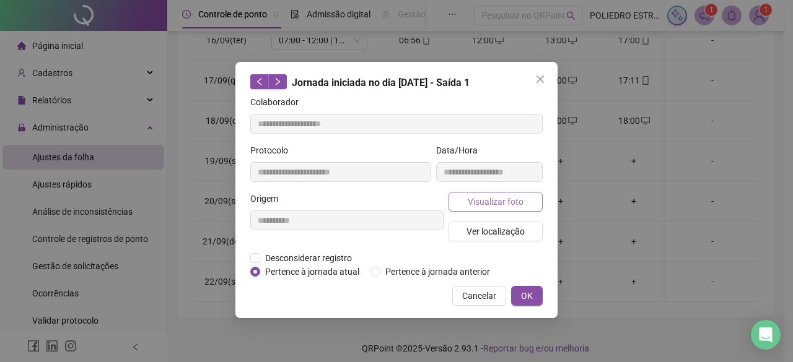
click at [505, 201] on span "Visualizar foto" at bounding box center [496, 202] width 56 height 14
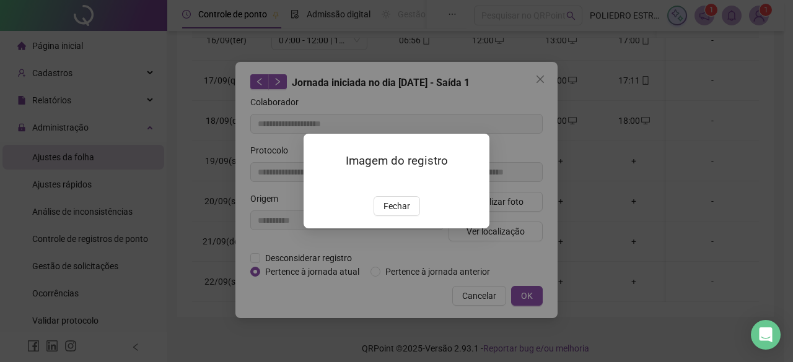
drag, startPoint x: 394, startPoint y: 278, endPoint x: 417, endPoint y: 276, distance: 23.7
click at [403, 213] on span "Fechar" at bounding box center [396, 206] width 27 height 14
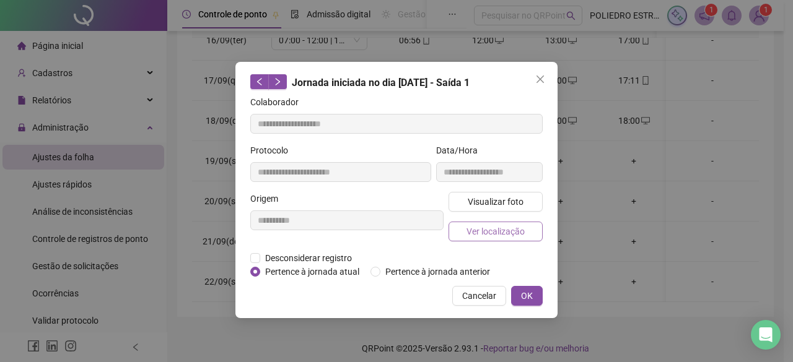
click at [503, 227] on span "Ver localização" at bounding box center [495, 232] width 58 height 14
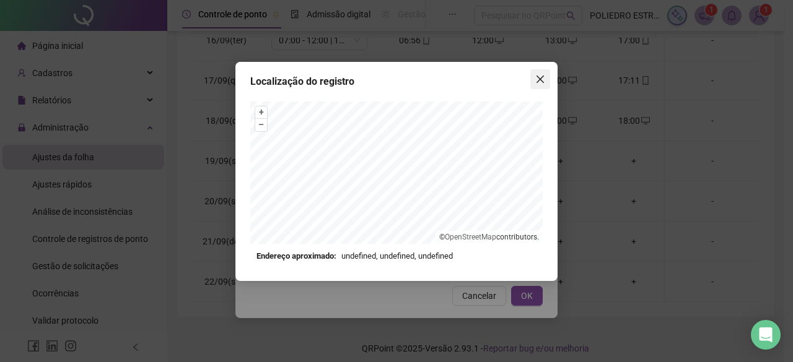
click at [537, 79] on icon "close" at bounding box center [540, 79] width 10 height 10
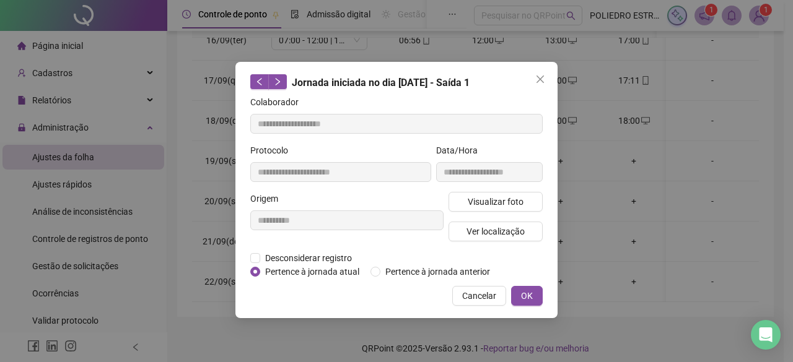
click at [539, 78] on icon "close" at bounding box center [539, 79] width 7 height 7
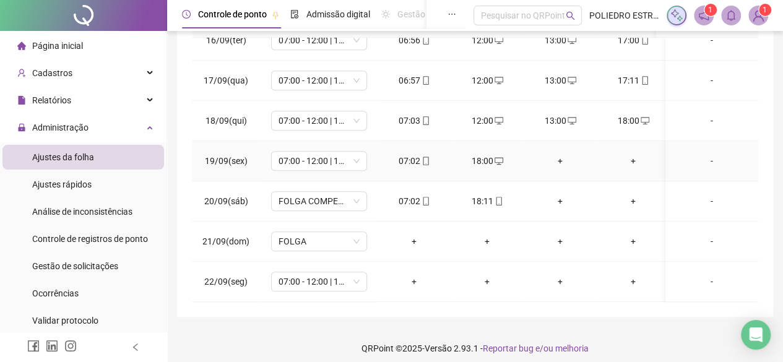
click at [562, 154] on div "+" at bounding box center [560, 161] width 53 height 14
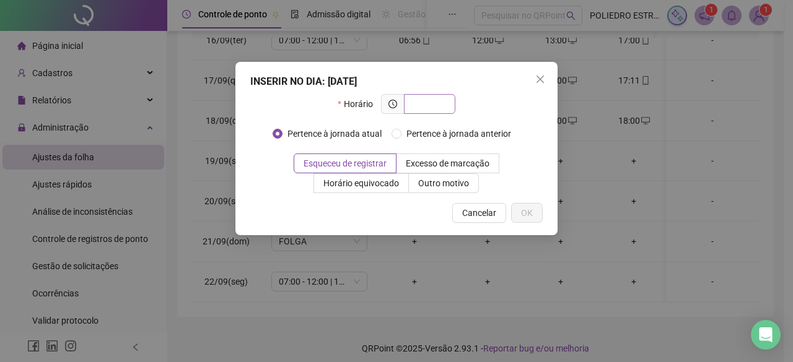
click at [438, 100] on input "text" at bounding box center [428, 104] width 34 height 14
type input "*****"
click at [520, 210] on button "OK" at bounding box center [527, 213] width 32 height 20
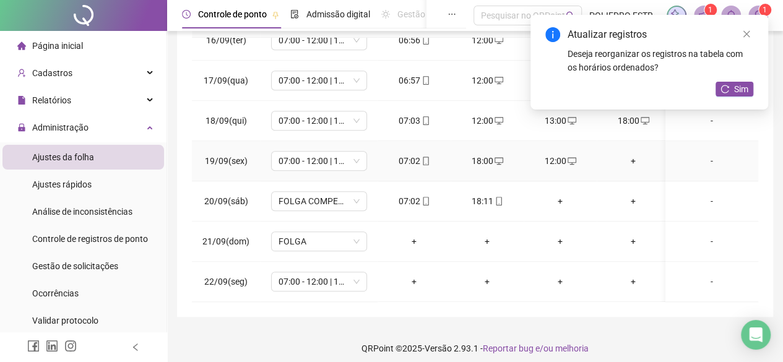
click at [629, 157] on div "+" at bounding box center [633, 161] width 53 height 14
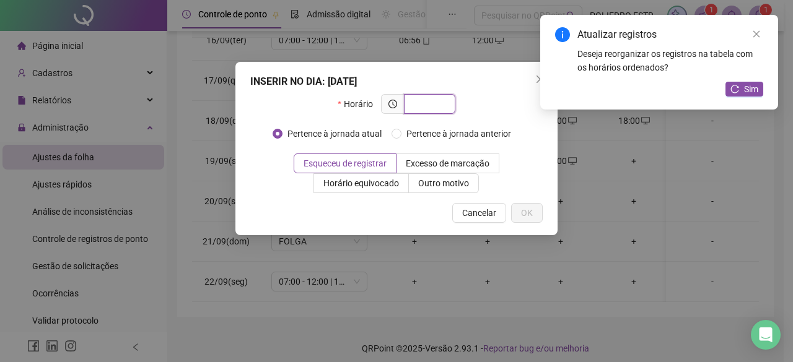
drag, startPoint x: 438, startPoint y: 105, endPoint x: 417, endPoint y: 112, distance: 22.7
click at [439, 106] on input "text" at bounding box center [428, 104] width 34 height 14
type input "*****"
click at [538, 216] on button "OK" at bounding box center [527, 213] width 32 height 20
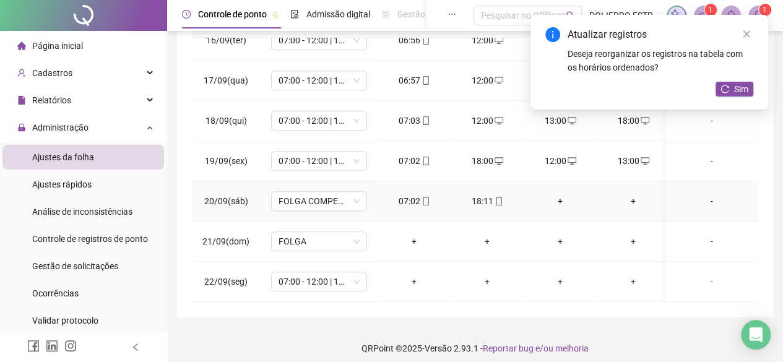
click at [561, 194] on div "+" at bounding box center [560, 201] width 53 height 14
click at [747, 28] on link "Close" at bounding box center [747, 34] width 14 height 14
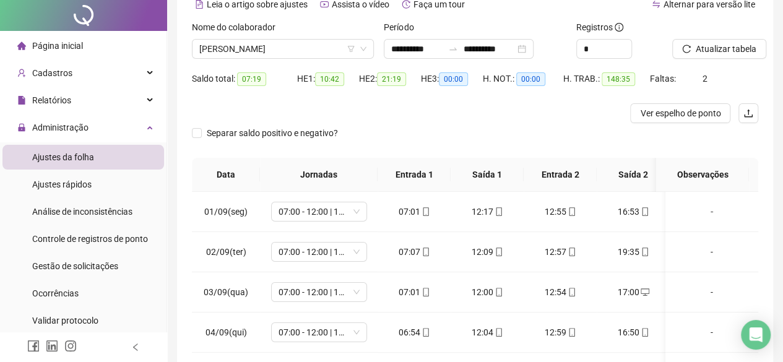
scroll to position [0, 0]
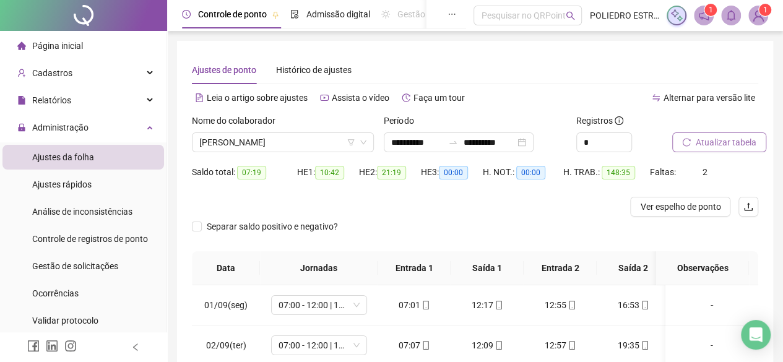
click at [737, 139] on span "Atualizar tabela" at bounding box center [726, 143] width 61 height 14
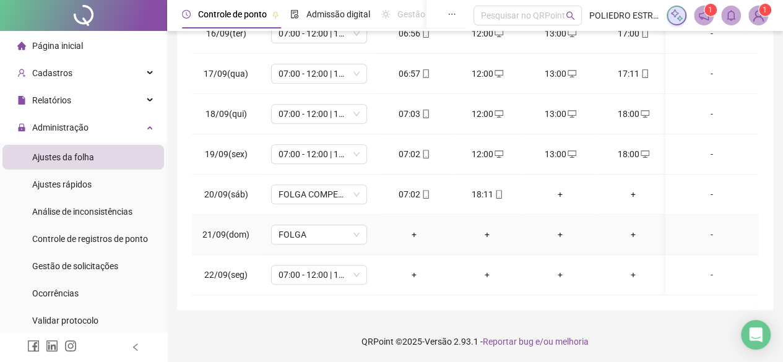
scroll to position [255, 0]
click at [344, 185] on span "FOLGA COMPENSATÓRIA" at bounding box center [319, 194] width 81 height 19
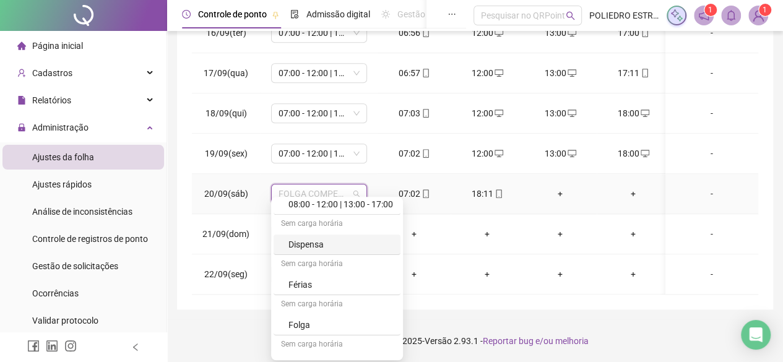
scroll to position [124, 0]
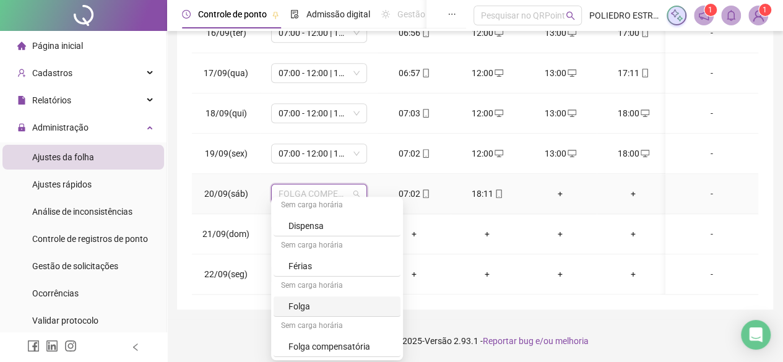
click at [304, 308] on div "Folga" at bounding box center [341, 307] width 105 height 14
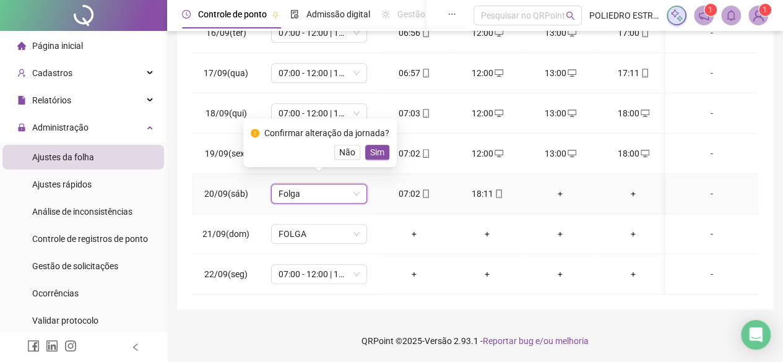
click at [390, 157] on div "Confirmar alteração da jornada? Não Sim" at bounding box center [320, 143] width 154 height 48
click at [373, 155] on span "Sim" at bounding box center [377, 153] width 14 height 14
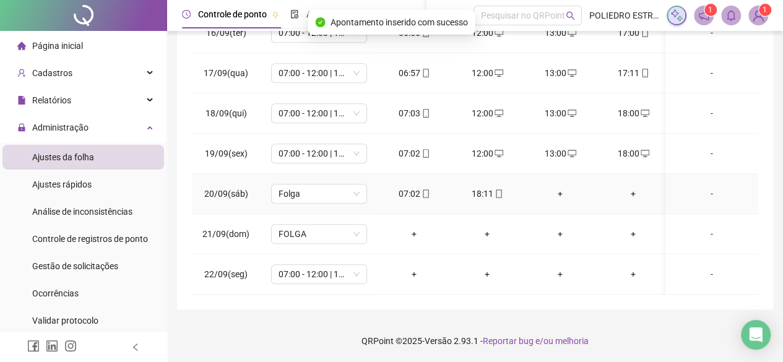
drag, startPoint x: 562, startPoint y: 183, endPoint x: 552, endPoint y: 179, distance: 10.0
click at [561, 187] on div "+" at bounding box center [560, 194] width 53 height 14
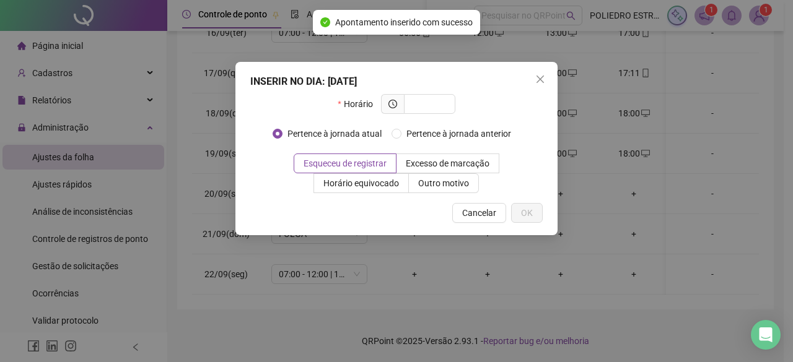
drag, startPoint x: 436, startPoint y: 105, endPoint x: 362, endPoint y: 137, distance: 81.0
click at [407, 115] on div "Horário" at bounding box center [395, 109] width 117 height 30
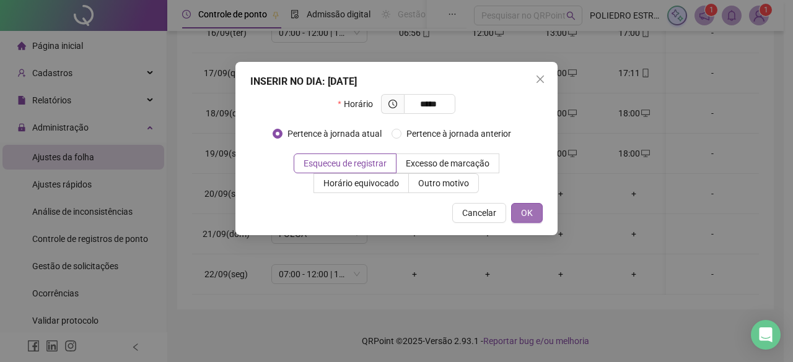
type input "*****"
click at [526, 217] on span "OK" at bounding box center [527, 213] width 12 height 14
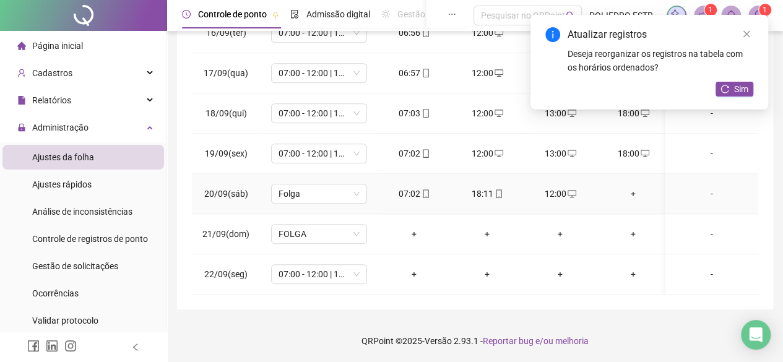
click at [634, 187] on div "+" at bounding box center [633, 194] width 53 height 14
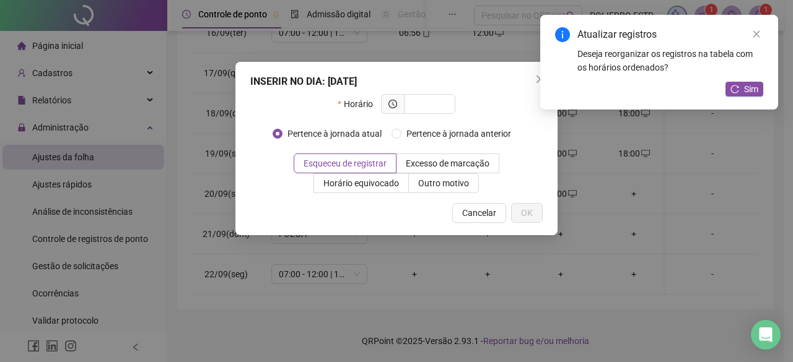
drag, startPoint x: 442, startPoint y: 107, endPoint x: 437, endPoint y: 114, distance: 8.9
click at [443, 106] on input "text" at bounding box center [428, 104] width 34 height 14
type input "*****"
click at [537, 211] on button "OK" at bounding box center [527, 213] width 32 height 20
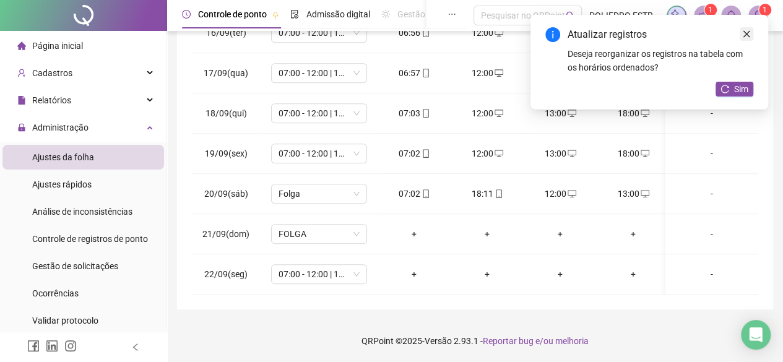
click at [747, 33] on icon "close" at bounding box center [747, 34] width 7 height 7
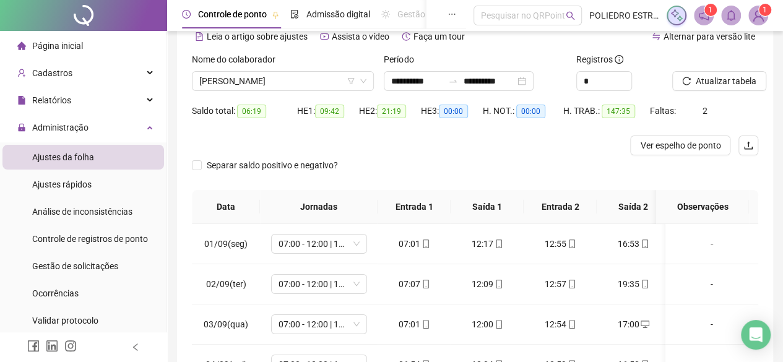
scroll to position [0, 0]
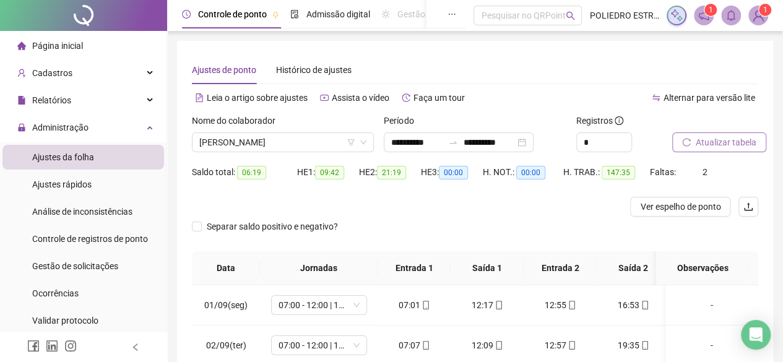
click at [727, 144] on span "Atualizar tabela" at bounding box center [726, 143] width 61 height 14
click at [334, 149] on span "[PERSON_NAME]" at bounding box center [282, 142] width 167 height 19
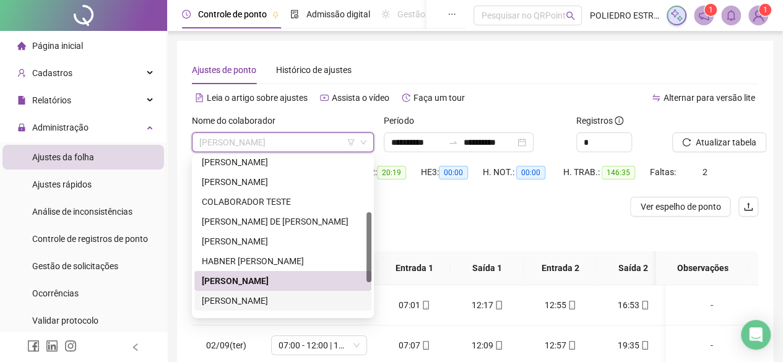
drag, startPoint x: 270, startPoint y: 299, endPoint x: 342, endPoint y: 289, distance: 72.5
click at [270, 298] on div "[PERSON_NAME]" at bounding box center [283, 301] width 162 height 14
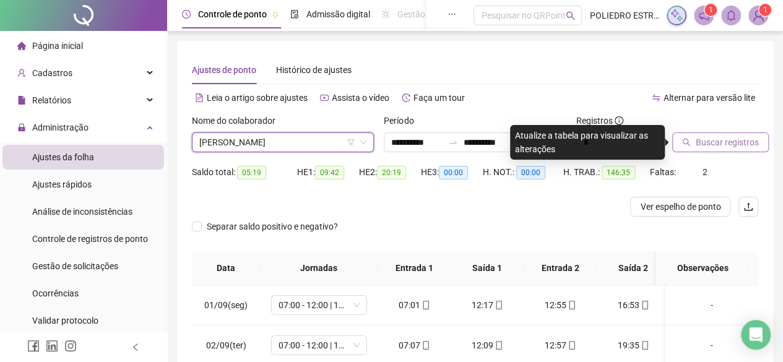
click at [737, 146] on span "Buscar registros" at bounding box center [727, 143] width 63 height 14
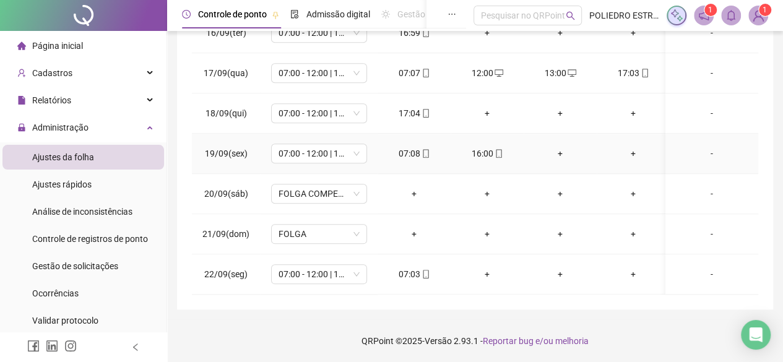
scroll to position [626, 0]
click at [562, 147] on div "+" at bounding box center [560, 154] width 53 height 14
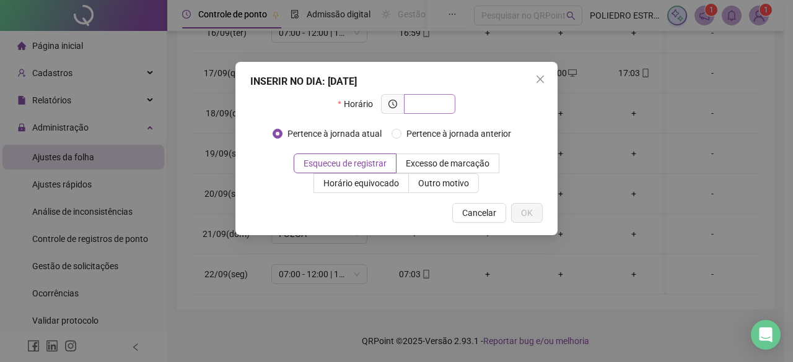
click at [431, 105] on input "text" at bounding box center [428, 104] width 34 height 14
type input "*****"
click at [534, 216] on button "OK" at bounding box center [527, 213] width 32 height 20
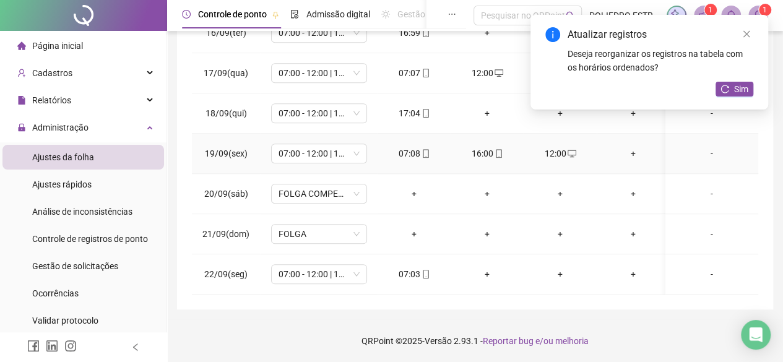
click at [634, 147] on div "+" at bounding box center [633, 154] width 53 height 14
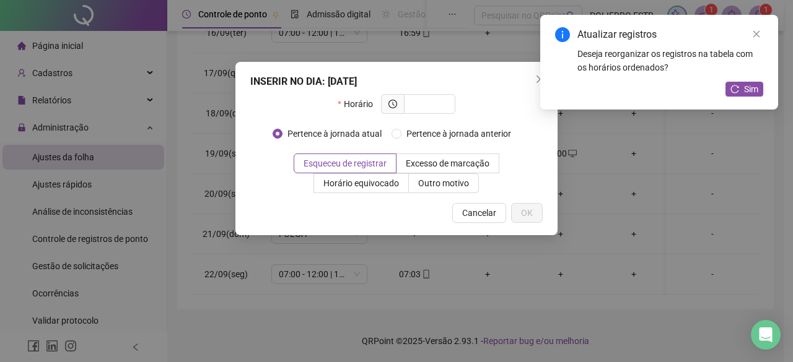
drag, startPoint x: 432, startPoint y: 107, endPoint x: 422, endPoint y: 117, distance: 14.0
click at [429, 111] on span at bounding box center [429, 104] width 51 height 20
type input "*****"
click at [526, 212] on span "OK" at bounding box center [527, 213] width 12 height 14
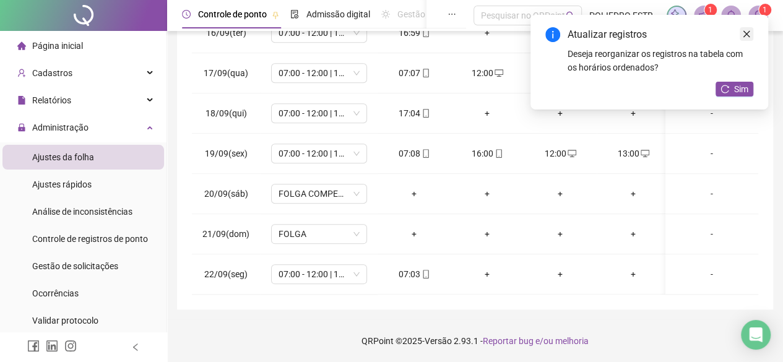
drag, startPoint x: 746, startPoint y: 34, endPoint x: 737, endPoint y: 138, distance: 104.4
click at [745, 34] on icon "close" at bounding box center [746, 34] width 9 height 9
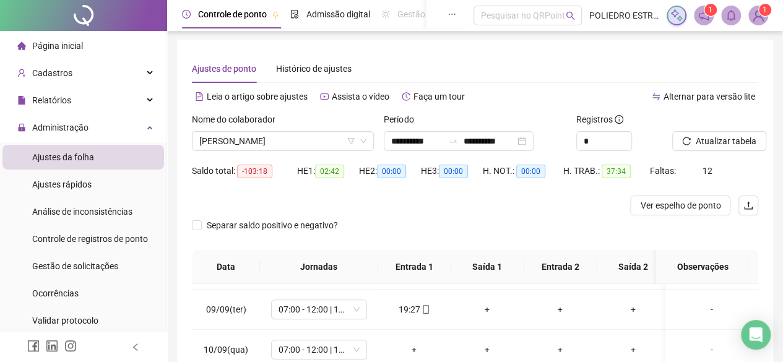
scroll to position [0, 0]
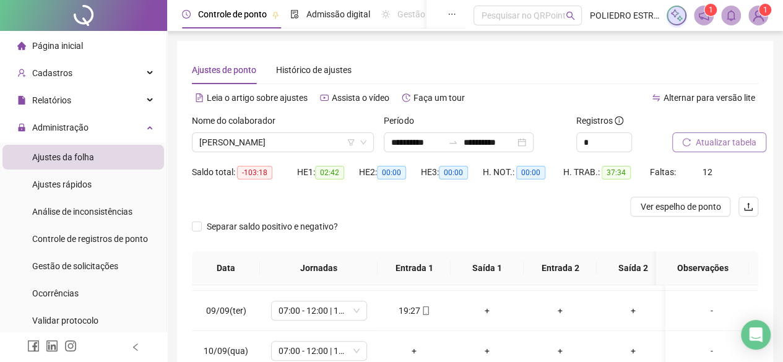
click at [734, 142] on span "Atualizar tabela" at bounding box center [726, 143] width 61 height 14
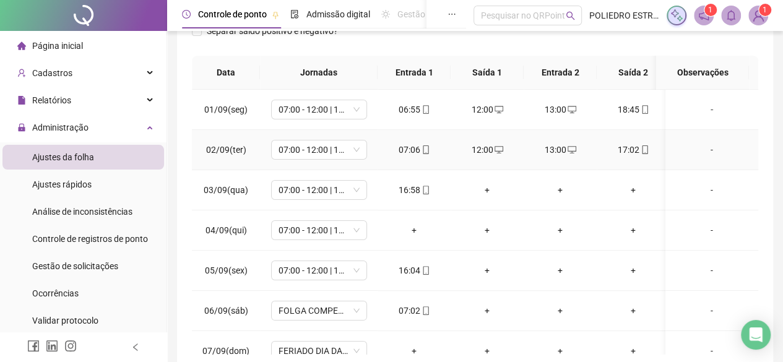
scroll to position [69, 0]
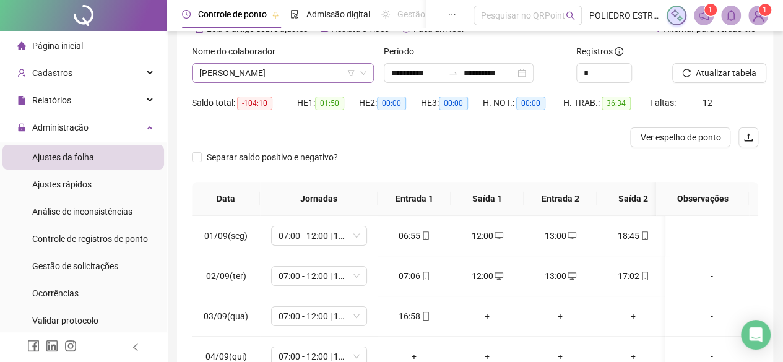
click at [331, 75] on span "[PERSON_NAME]" at bounding box center [282, 73] width 167 height 19
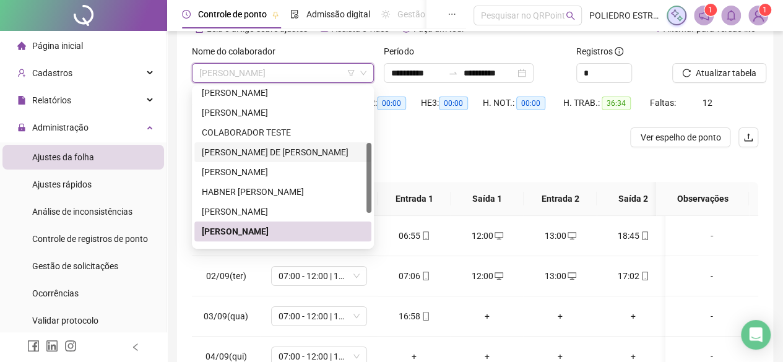
scroll to position [186, 0]
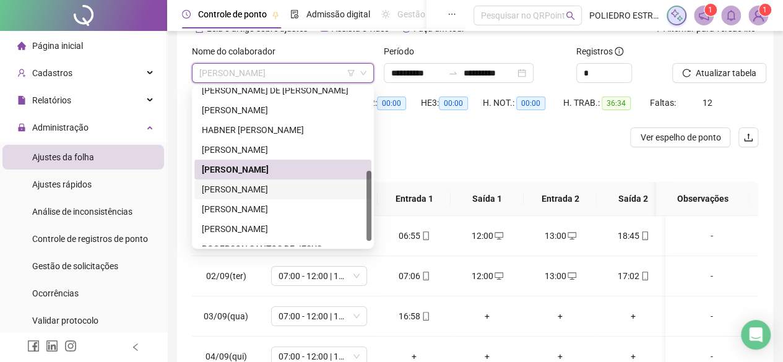
click at [291, 192] on div "[PERSON_NAME]" at bounding box center [283, 190] width 162 height 14
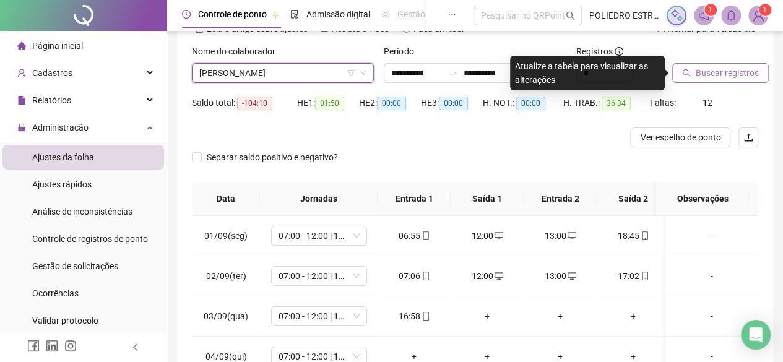
drag, startPoint x: 733, startPoint y: 71, endPoint x: 721, endPoint y: 77, distance: 13.6
click at [729, 71] on span "Buscar registros" at bounding box center [727, 73] width 63 height 14
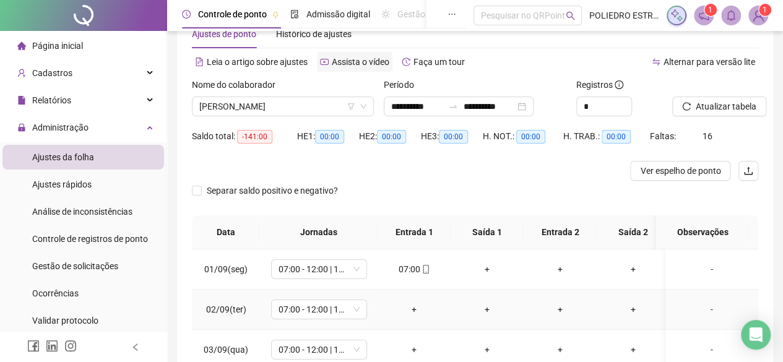
scroll to position [0, 0]
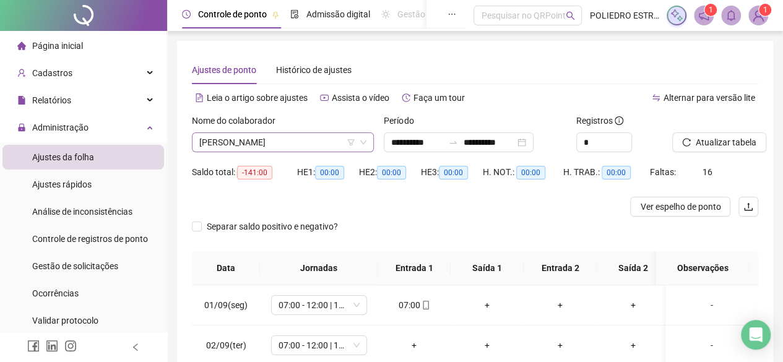
click at [328, 139] on span "[PERSON_NAME]" at bounding box center [282, 142] width 167 height 19
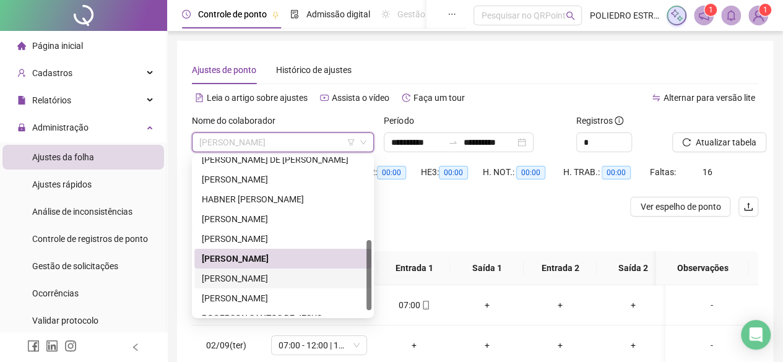
drag, startPoint x: 292, startPoint y: 277, endPoint x: 355, endPoint y: 274, distance: 63.9
click at [292, 278] on div "[PERSON_NAME]" at bounding box center [283, 279] width 162 height 14
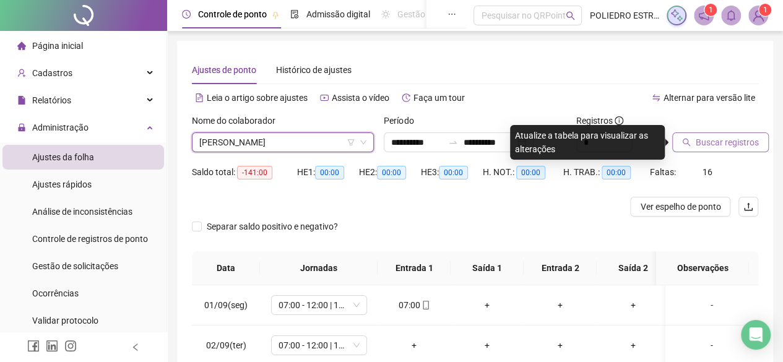
click at [714, 147] on span "Buscar registros" at bounding box center [727, 143] width 63 height 14
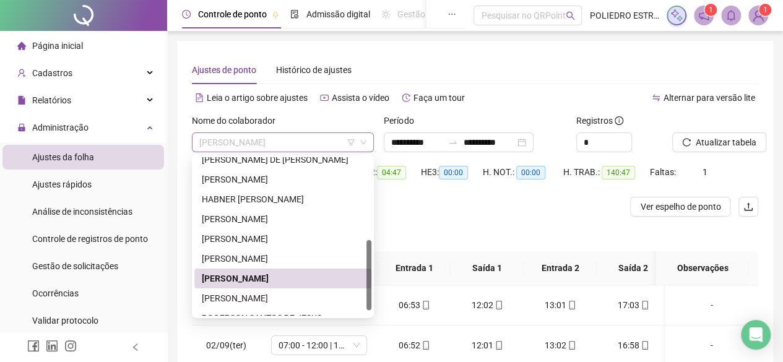
click at [329, 142] on span "[PERSON_NAME]" at bounding box center [282, 142] width 167 height 19
drag, startPoint x: 282, startPoint y: 298, endPoint x: 316, endPoint y: 302, distance: 33.6
click at [283, 298] on div "[PERSON_NAME]" at bounding box center [283, 299] width 162 height 14
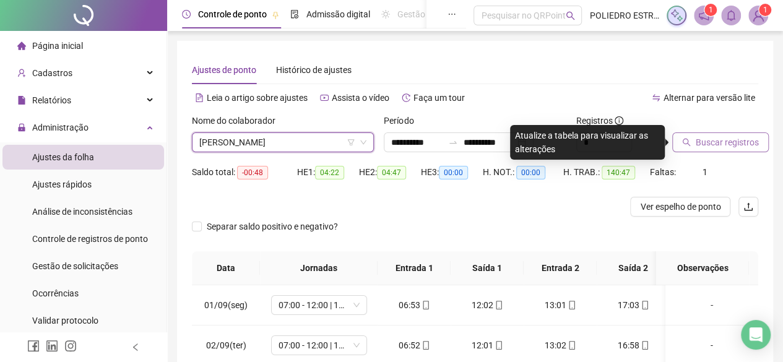
click at [725, 146] on span "Buscar registros" at bounding box center [727, 143] width 63 height 14
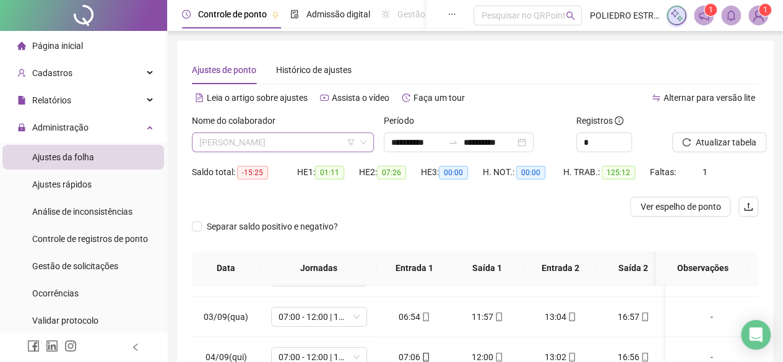
click at [337, 136] on span "[PERSON_NAME]" at bounding box center [282, 142] width 167 height 19
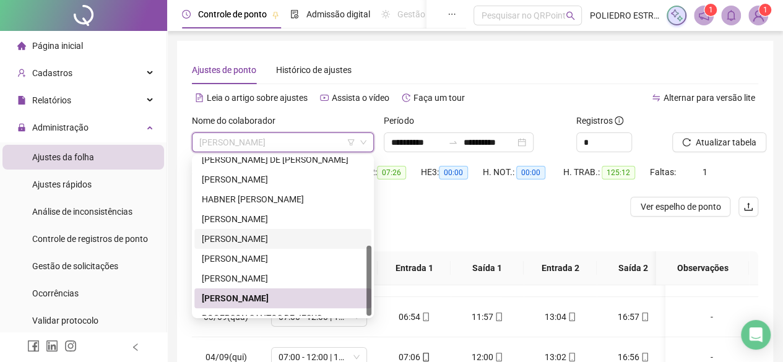
scroll to position [198, 0]
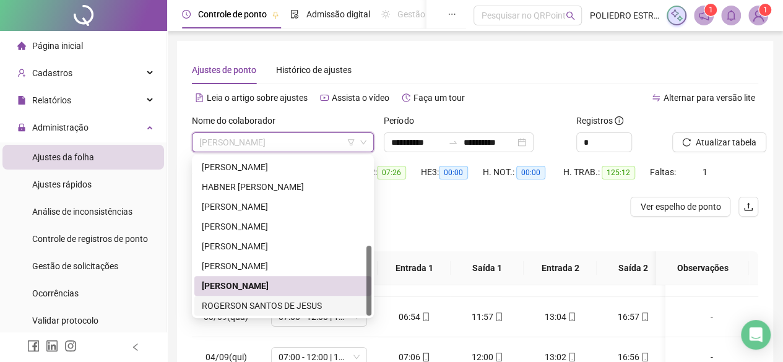
click at [293, 306] on div "ROGERSON SANTOS DE JESUS" at bounding box center [283, 306] width 162 height 14
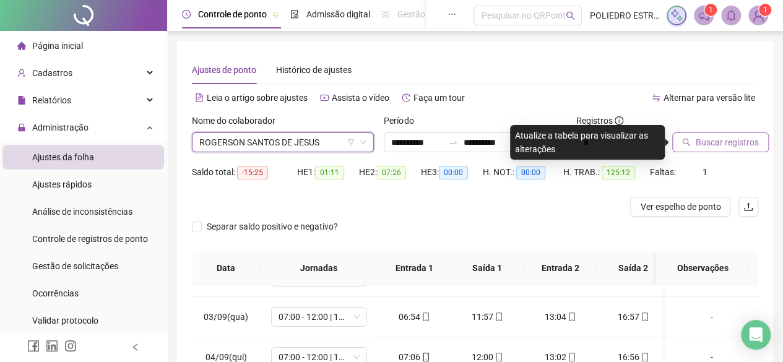
drag, startPoint x: 729, startPoint y: 142, endPoint x: 723, endPoint y: 141, distance: 6.3
click at [725, 141] on span "Buscar registros" at bounding box center [727, 143] width 63 height 14
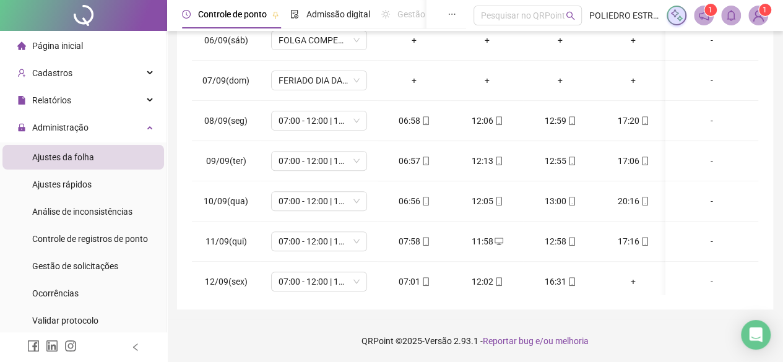
scroll to position [372, 0]
